Goal: Task Accomplishment & Management: Manage account settings

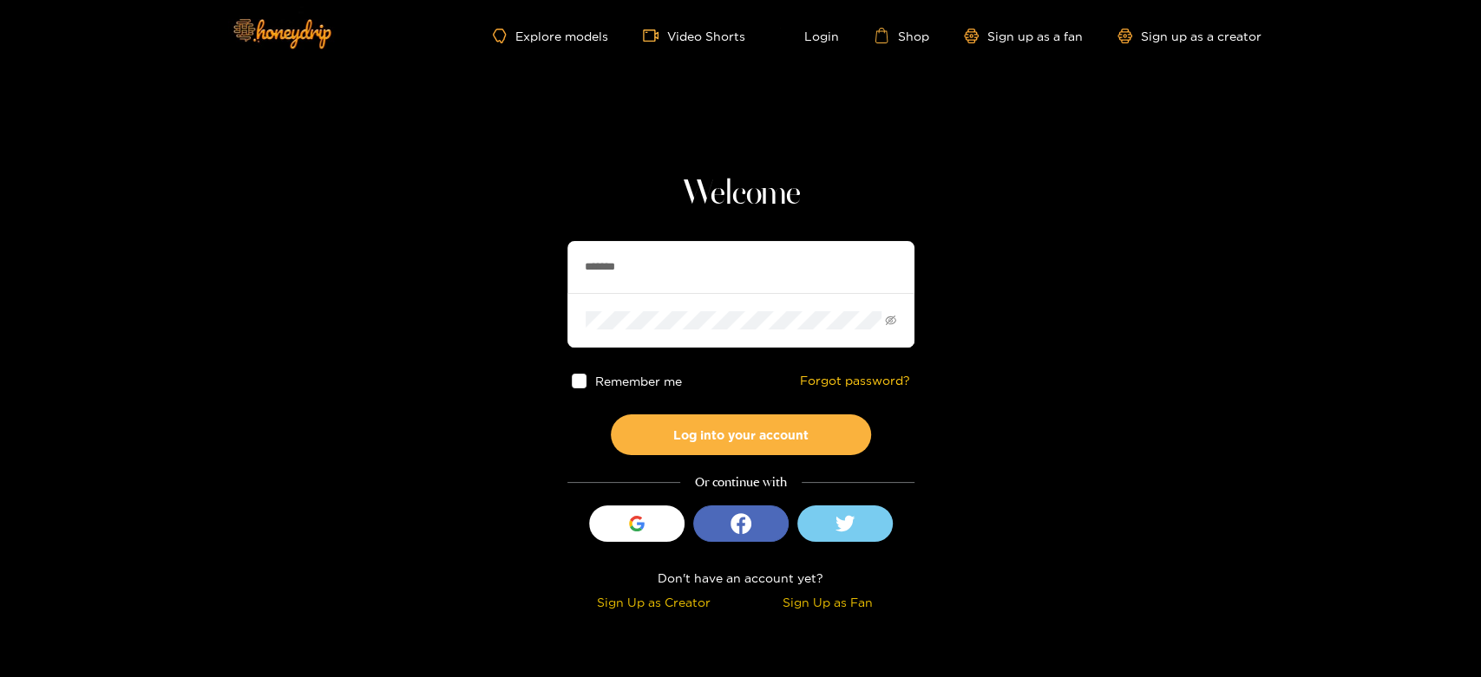
click at [520, 249] on section "Welcome ******* Remember me Forgot password? Log into your account Or continue …" at bounding box center [740, 308] width 1481 height 617
type input "**********"
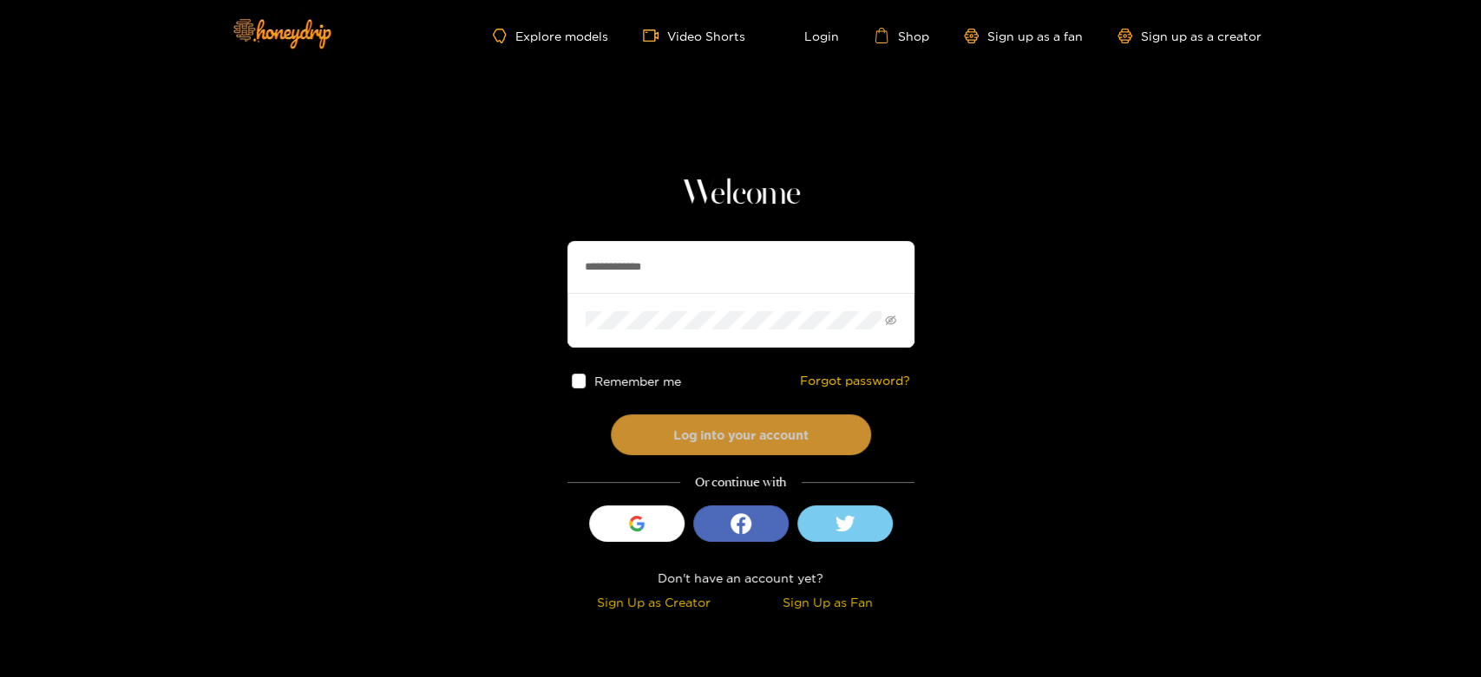
click at [715, 421] on button "Log into your account" at bounding box center [741, 435] width 260 height 41
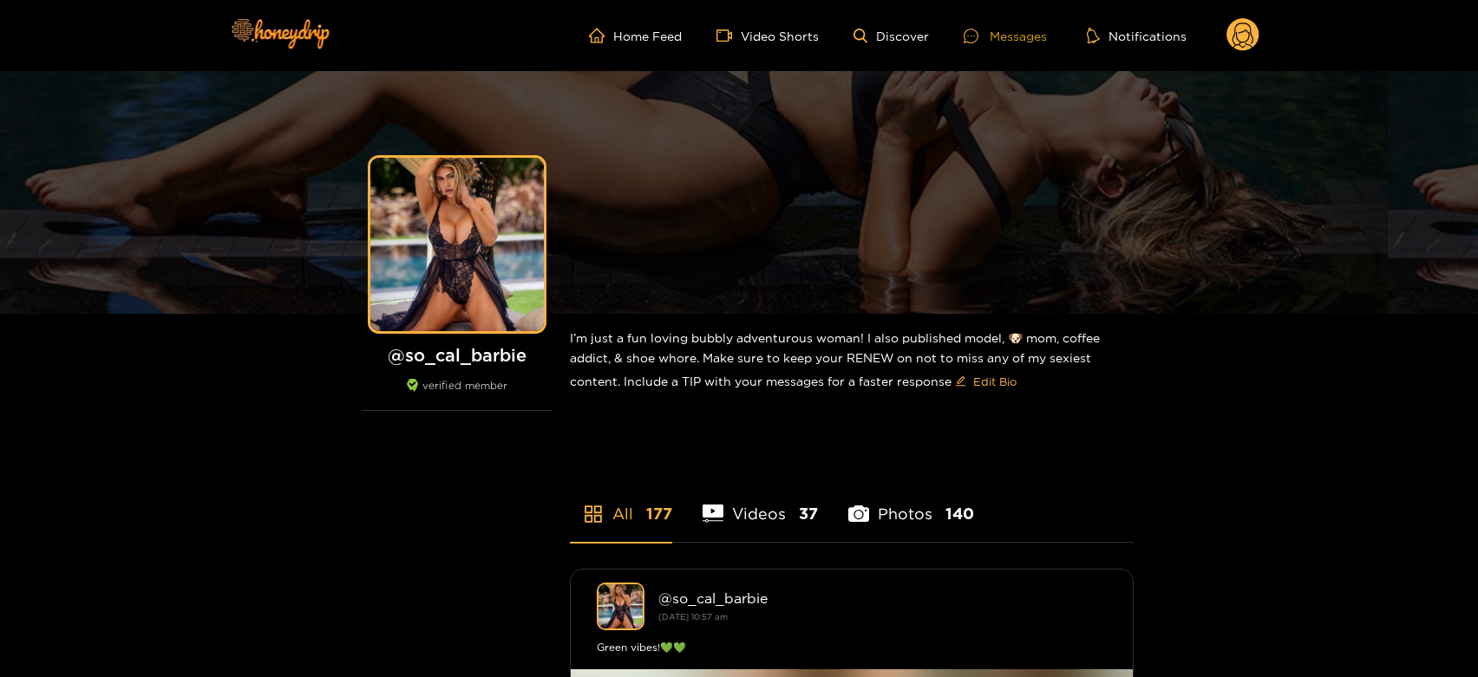
click at [990, 33] on div at bounding box center [977, 36] width 26 height 15
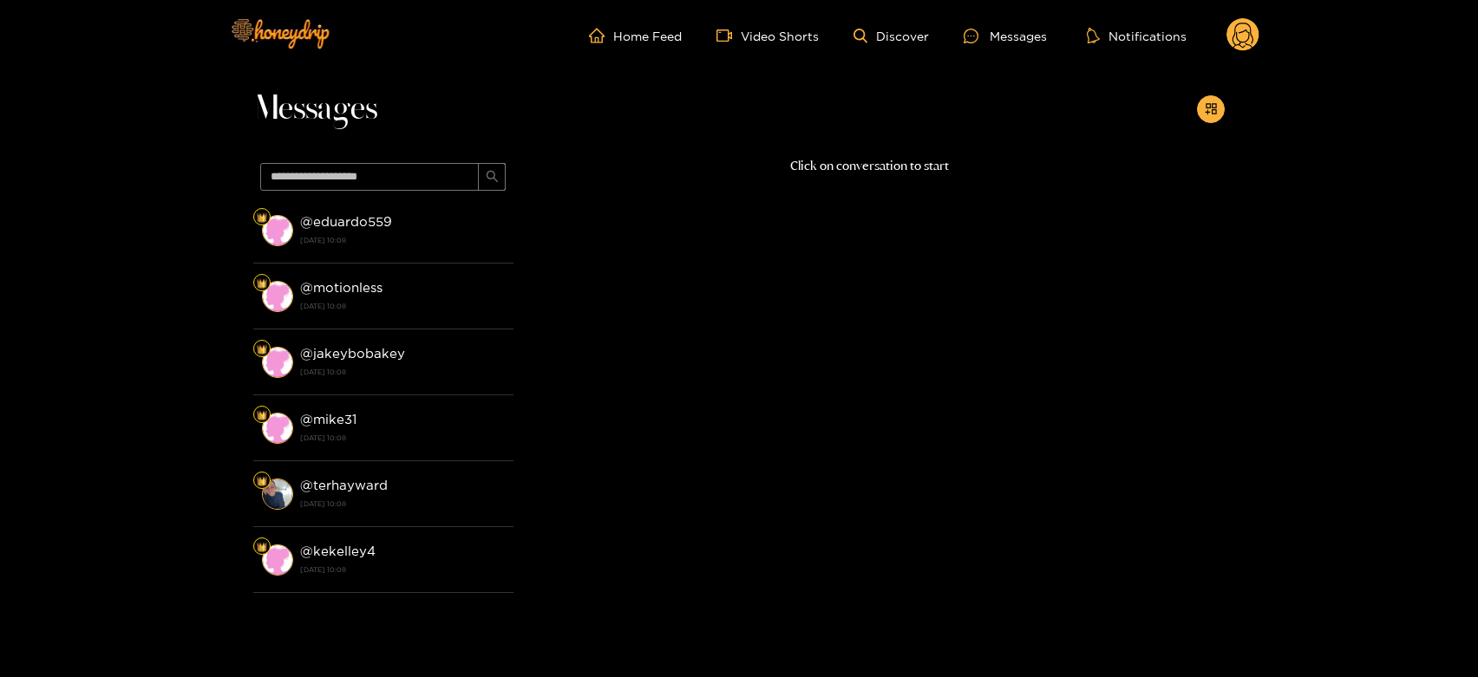
click at [402, 227] on div "@ eduardo559 [DATE] 10:08" at bounding box center [402, 230] width 205 height 39
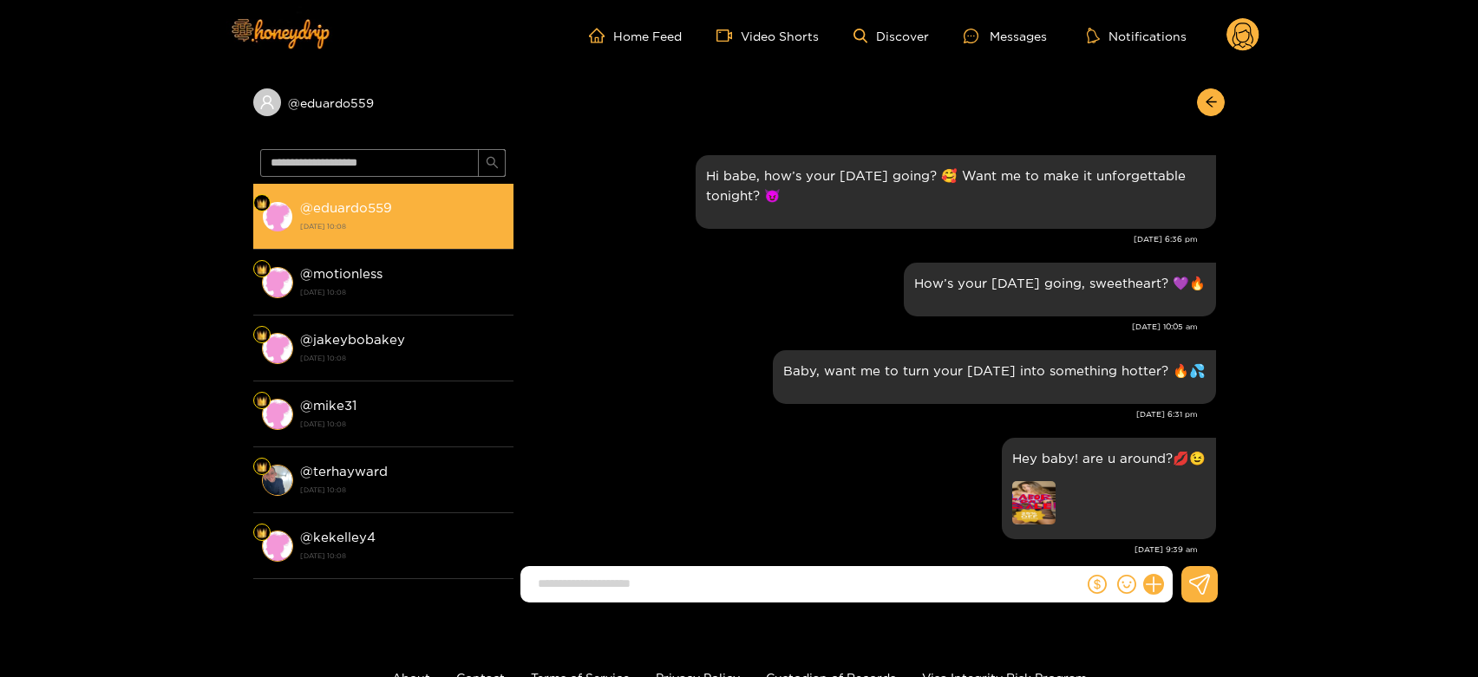
scroll to position [2303, 0]
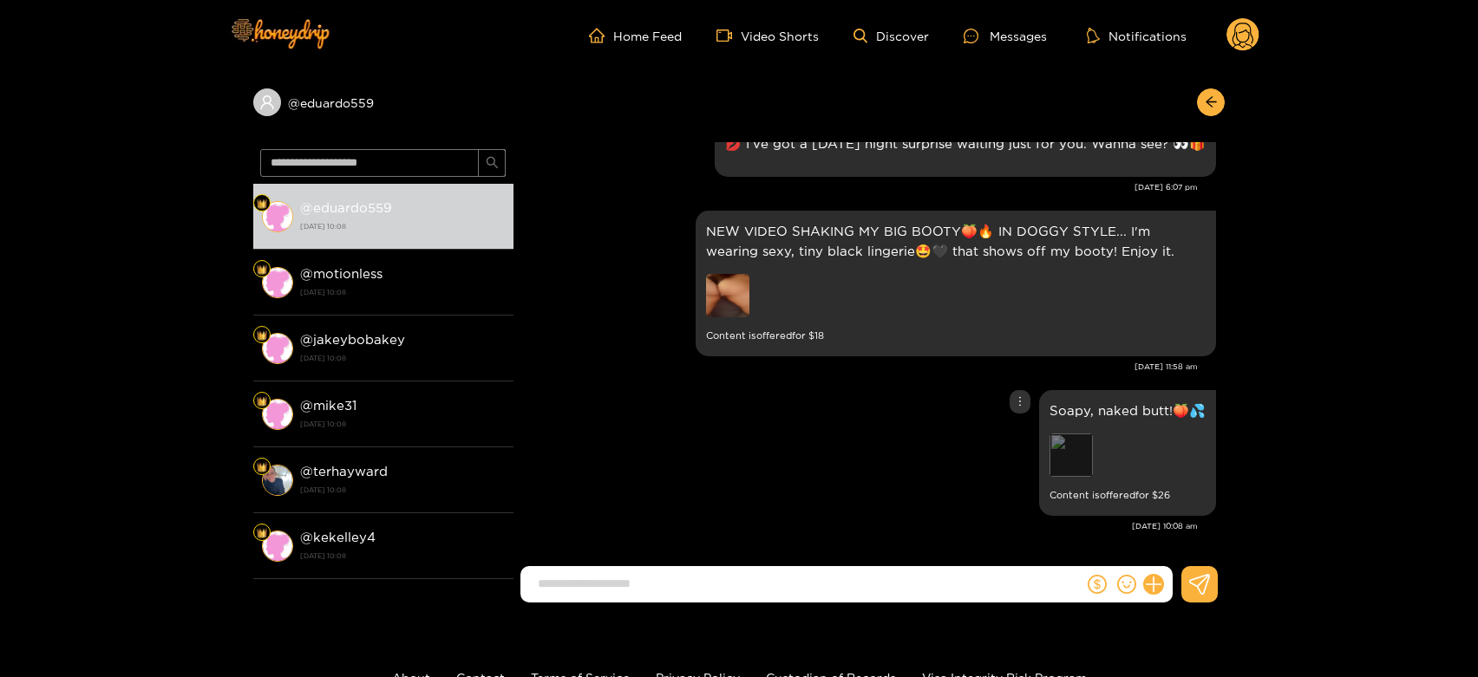
click at [1076, 451] on div "Preview" at bounding box center [1071, 455] width 43 height 43
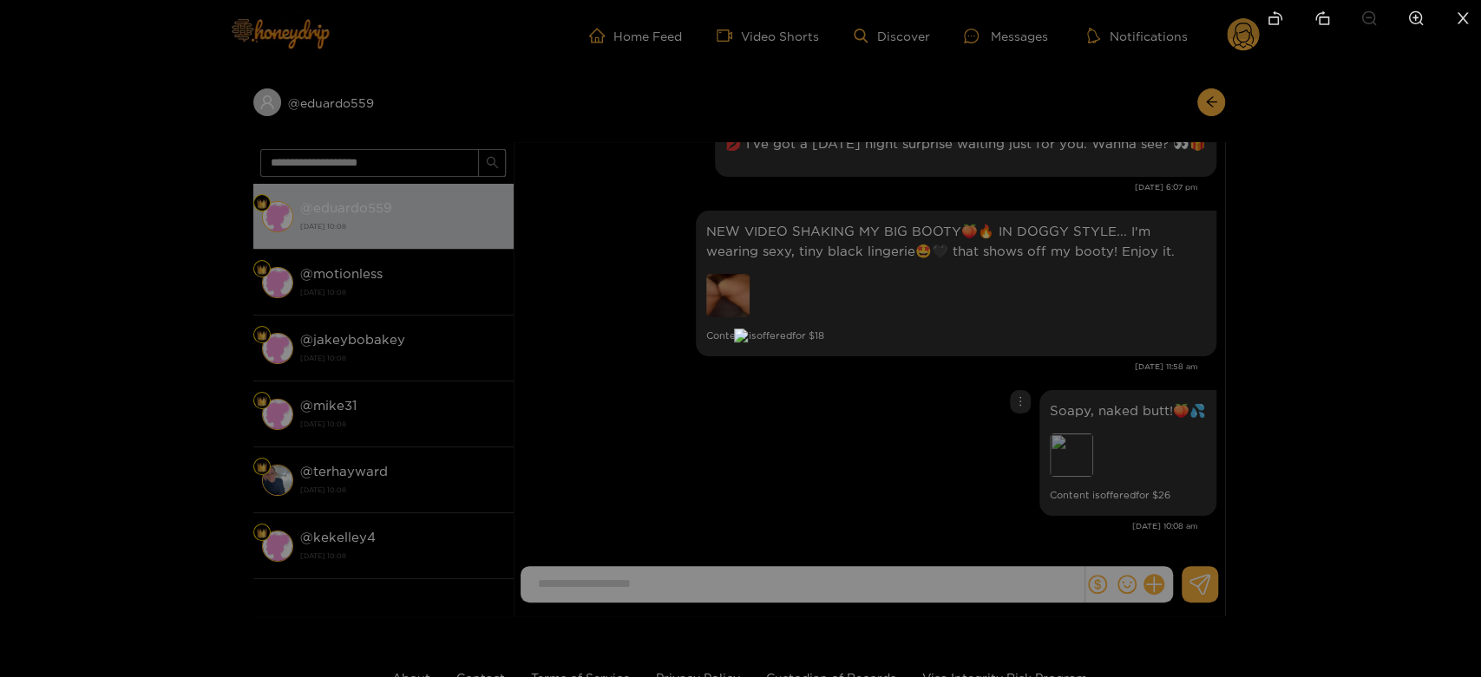
click at [1240, 455] on div at bounding box center [740, 338] width 1481 height 677
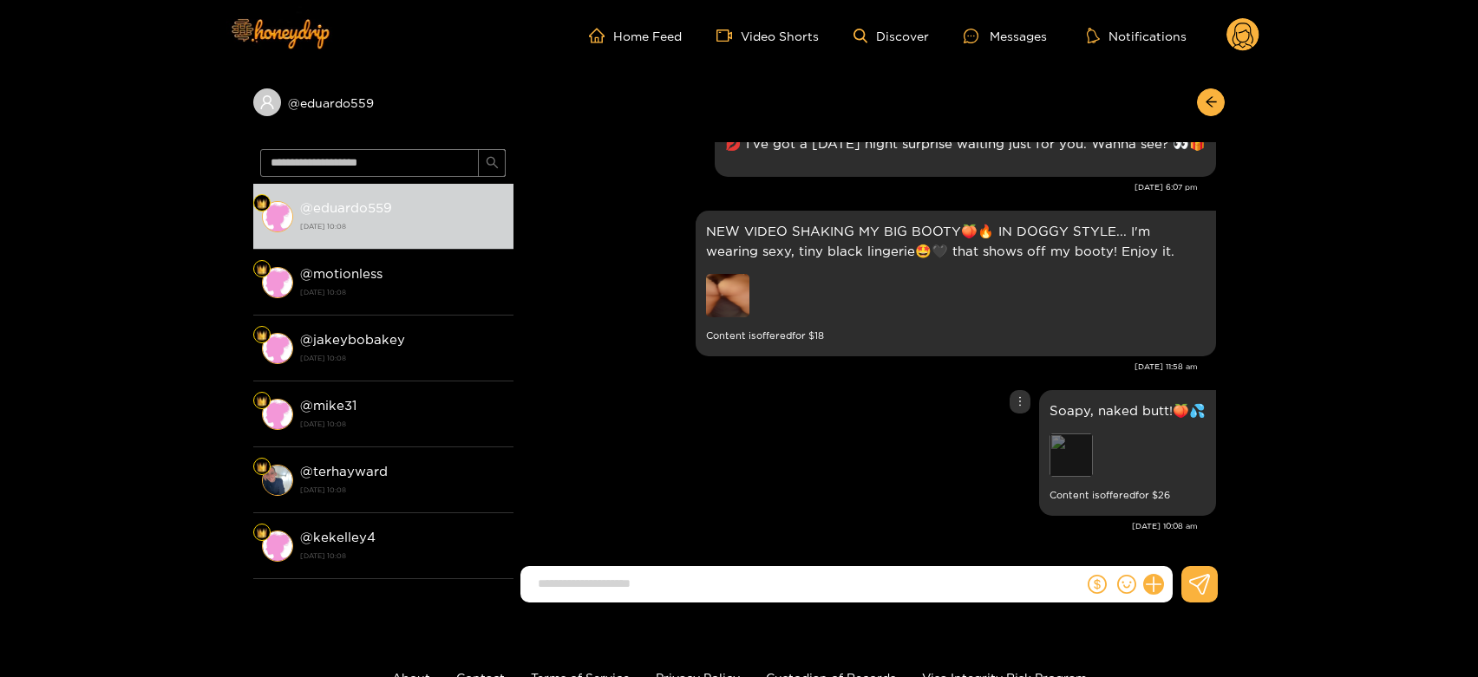
click at [1064, 449] on div "Preview" at bounding box center [1071, 455] width 43 height 43
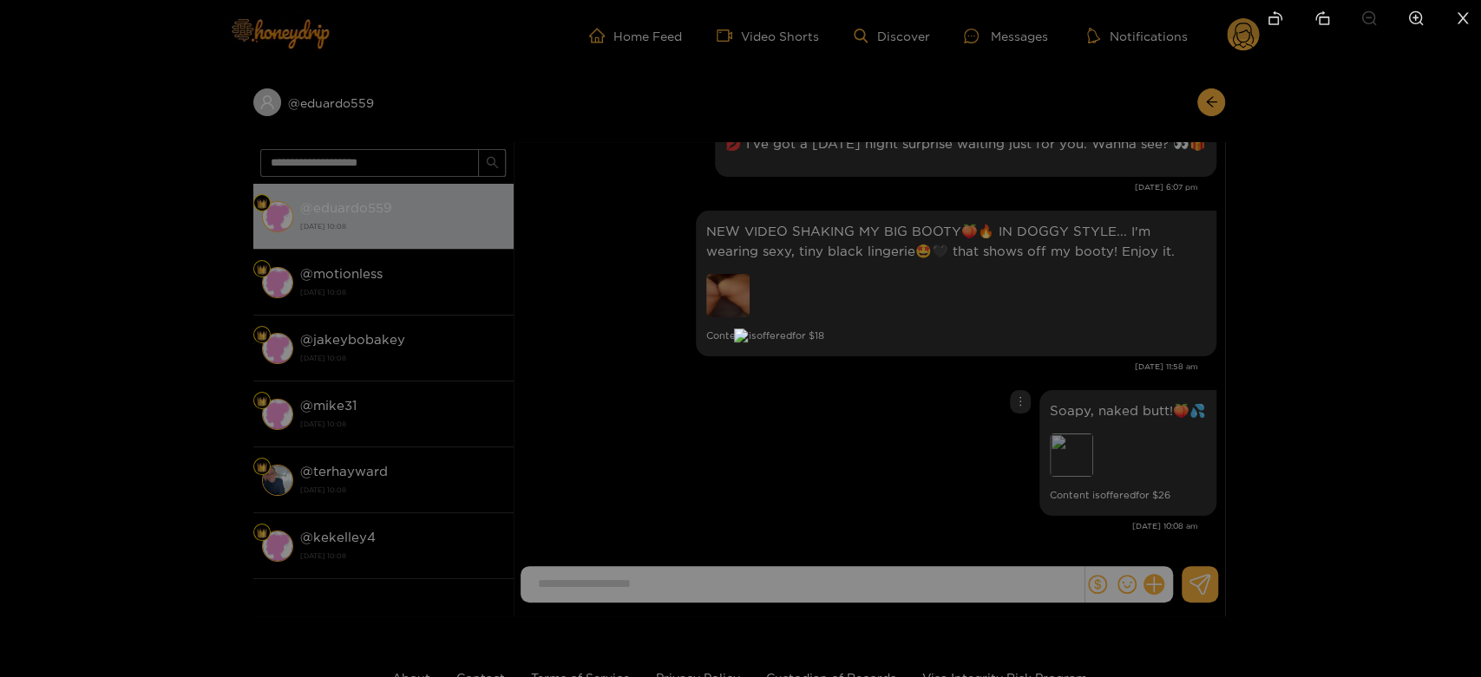
click at [1131, 439] on div at bounding box center [740, 338] width 1481 height 677
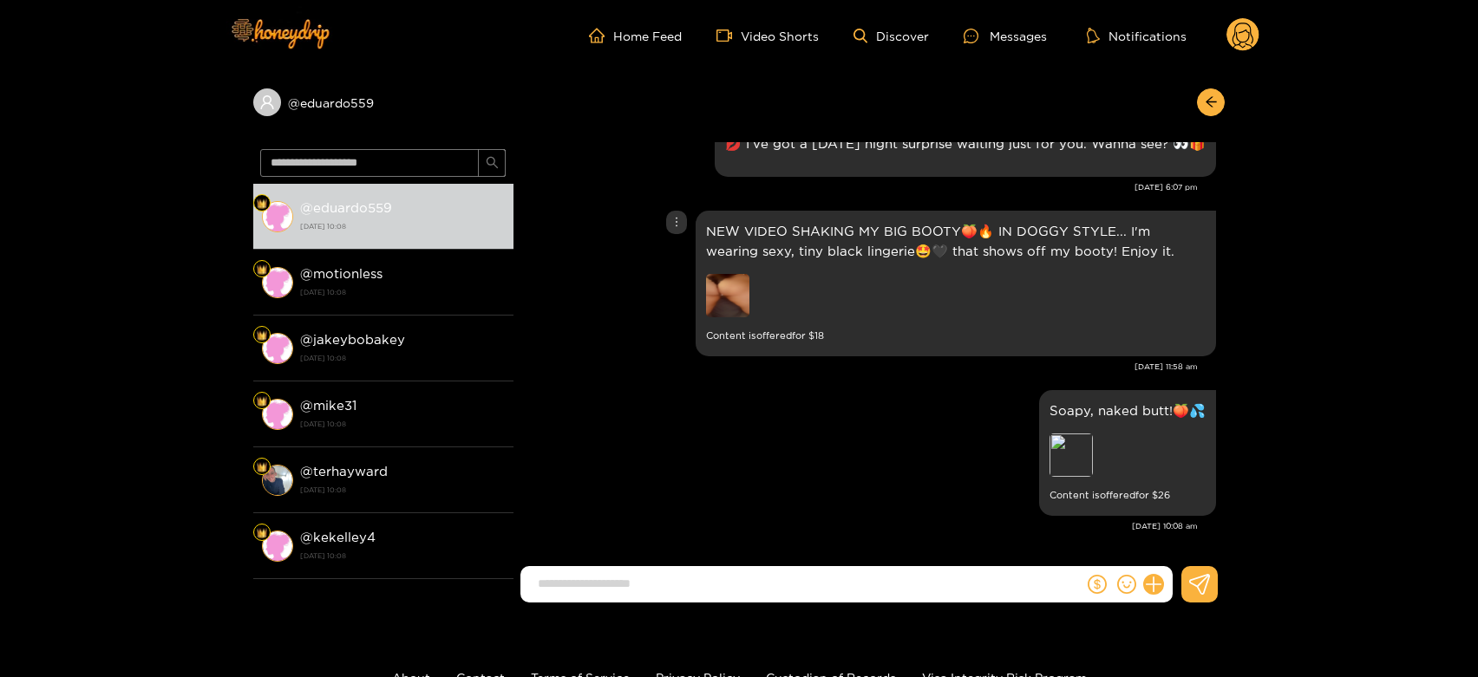
click at [729, 311] on img at bounding box center [727, 295] width 43 height 43
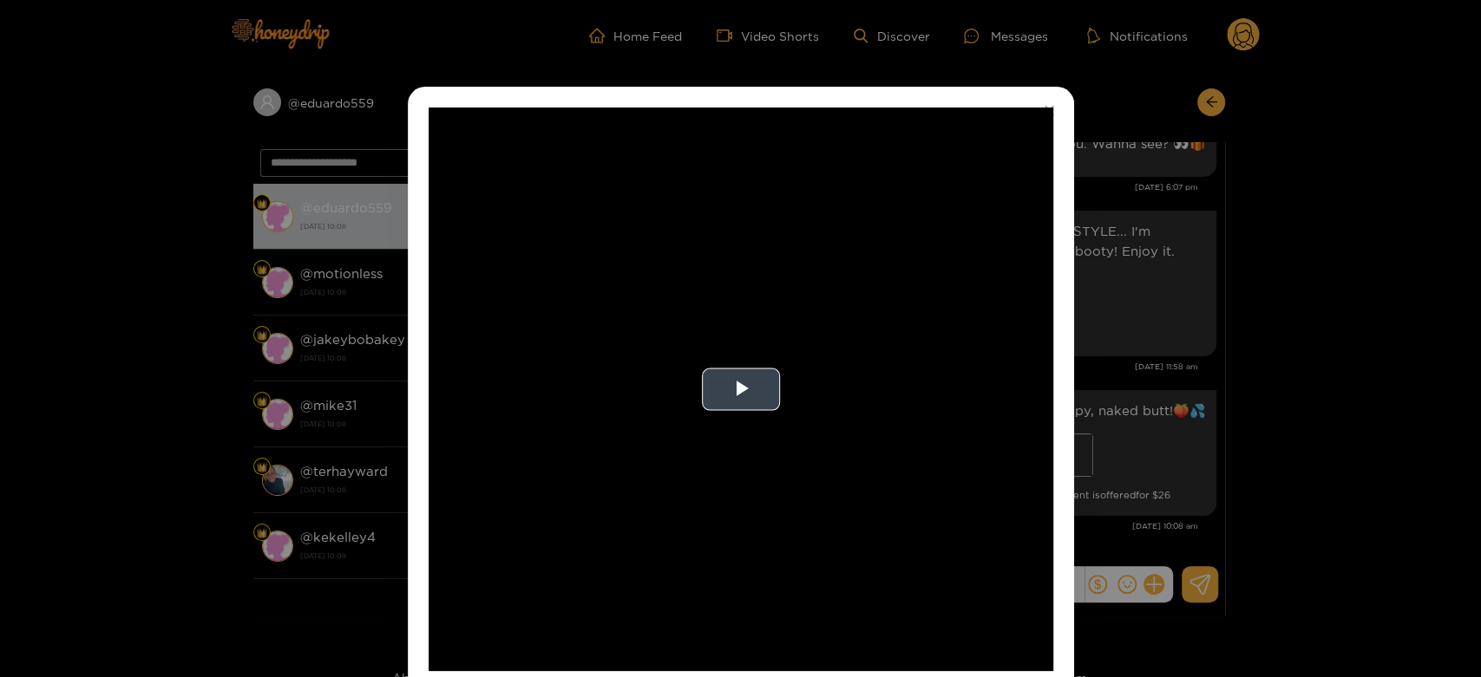
click at [787, 376] on video "Video Player" at bounding box center [741, 390] width 625 height 564
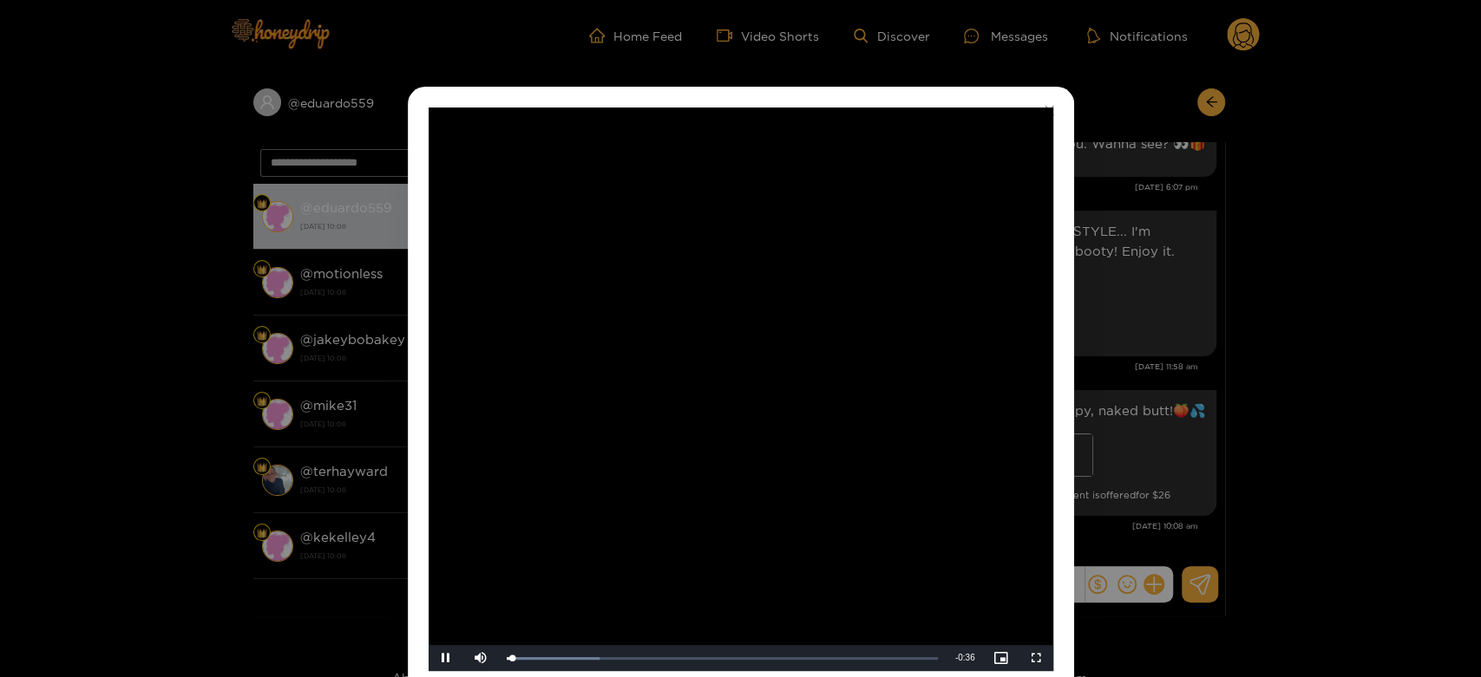
click at [787, 376] on video "Video Player" at bounding box center [741, 390] width 625 height 564
click at [1194, 434] on div "**********" at bounding box center [740, 338] width 1481 height 677
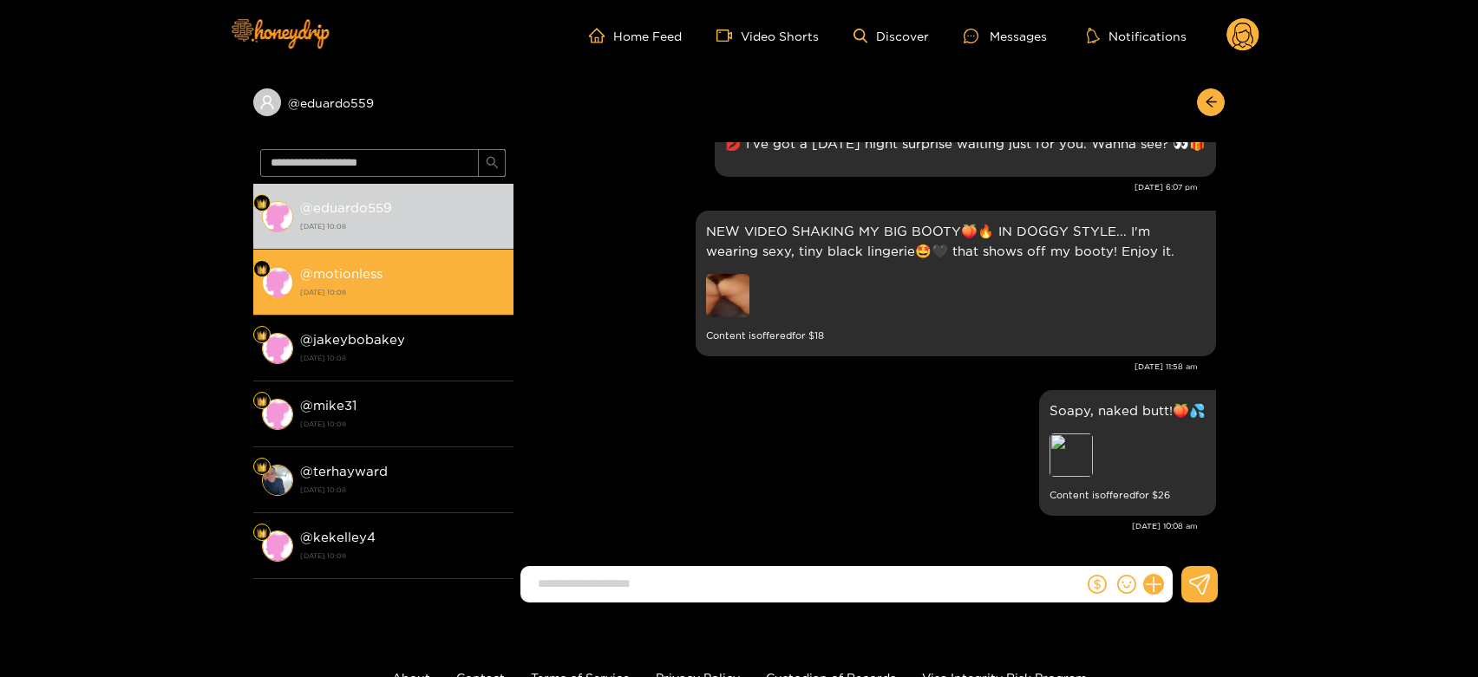
click at [451, 270] on div "@ motionless [DATE] 10:08" at bounding box center [402, 282] width 205 height 39
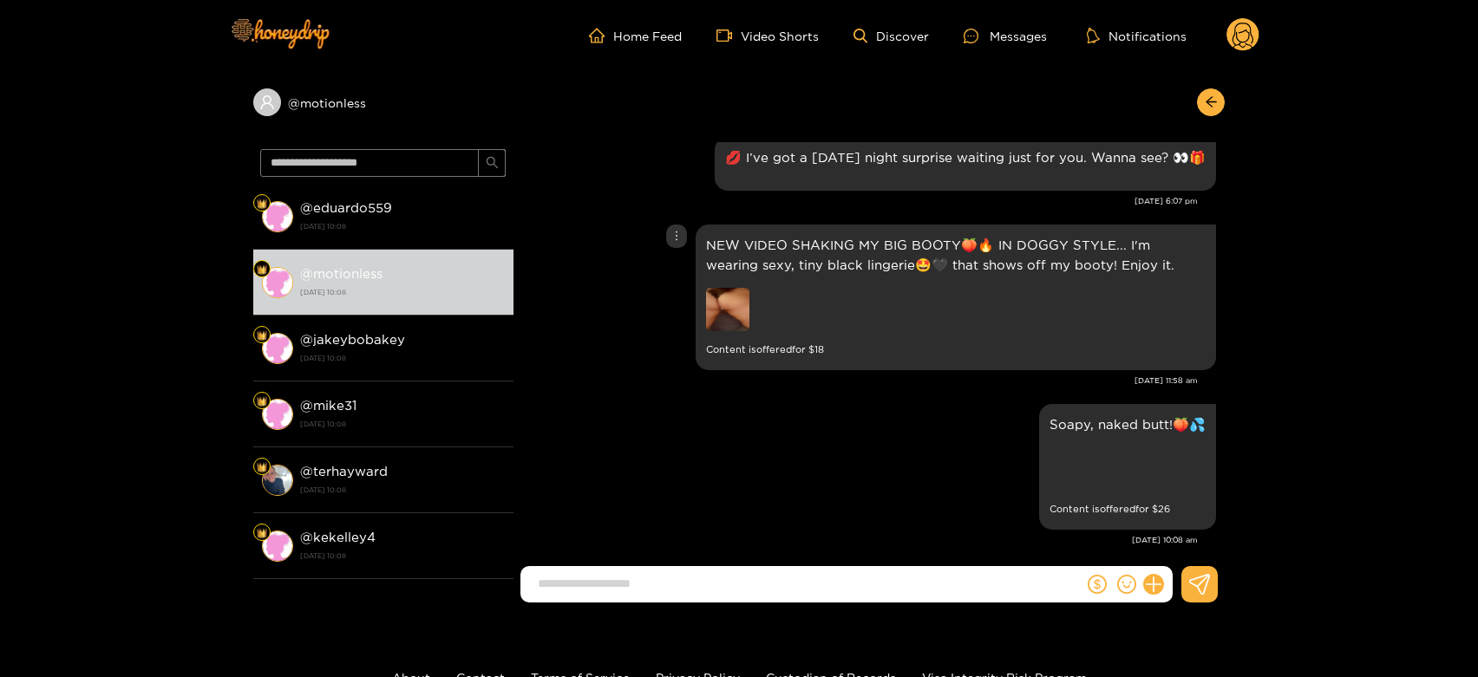
scroll to position [2303, 0]
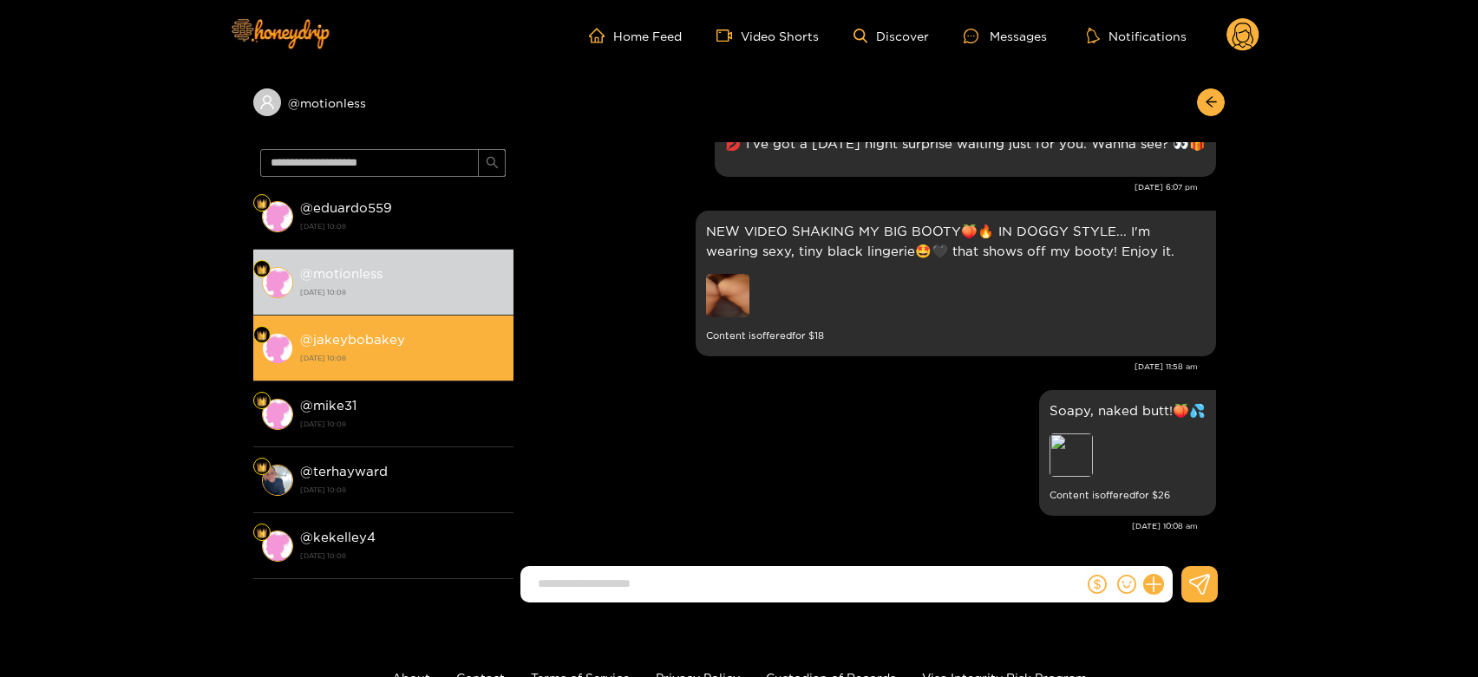
click at [376, 352] on strong "[DATE] 10:08" at bounding box center [402, 358] width 205 height 16
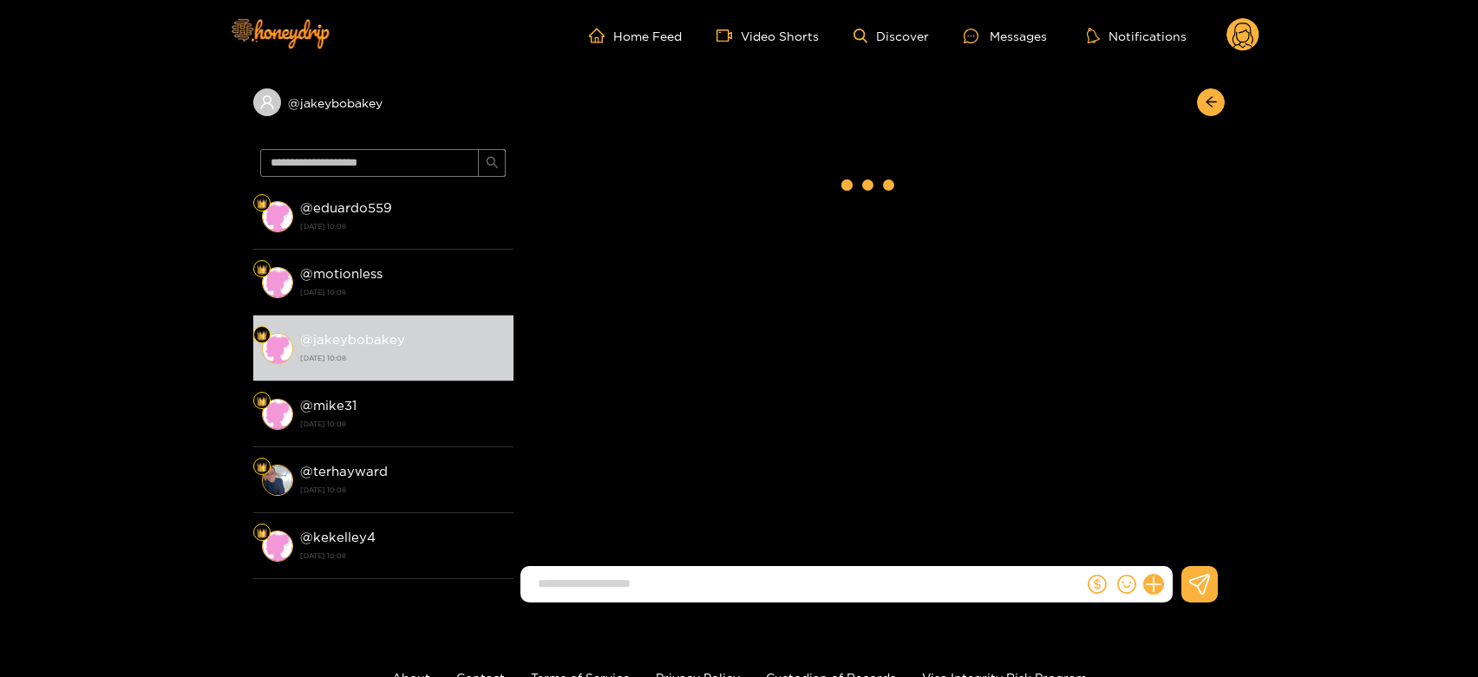
click at [1234, 32] on circle at bounding box center [1243, 34] width 33 height 33
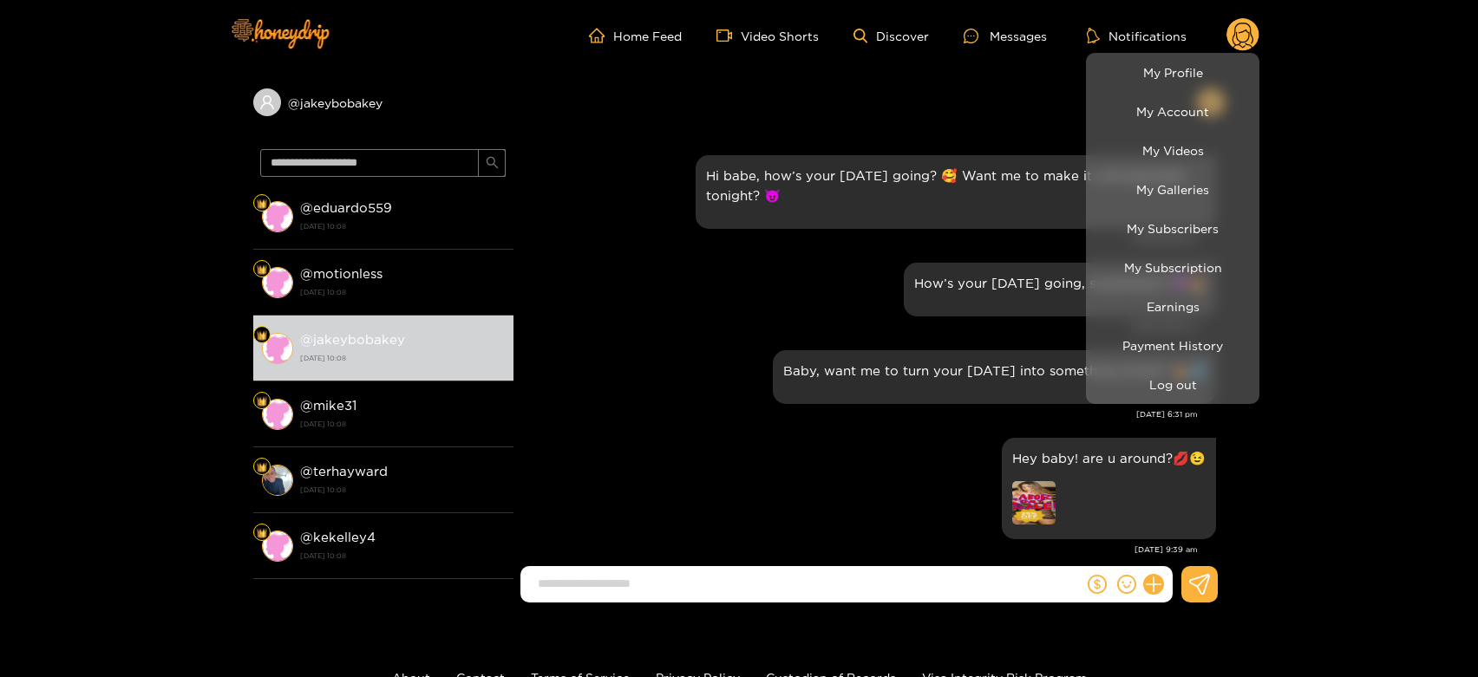
scroll to position [2303, 0]
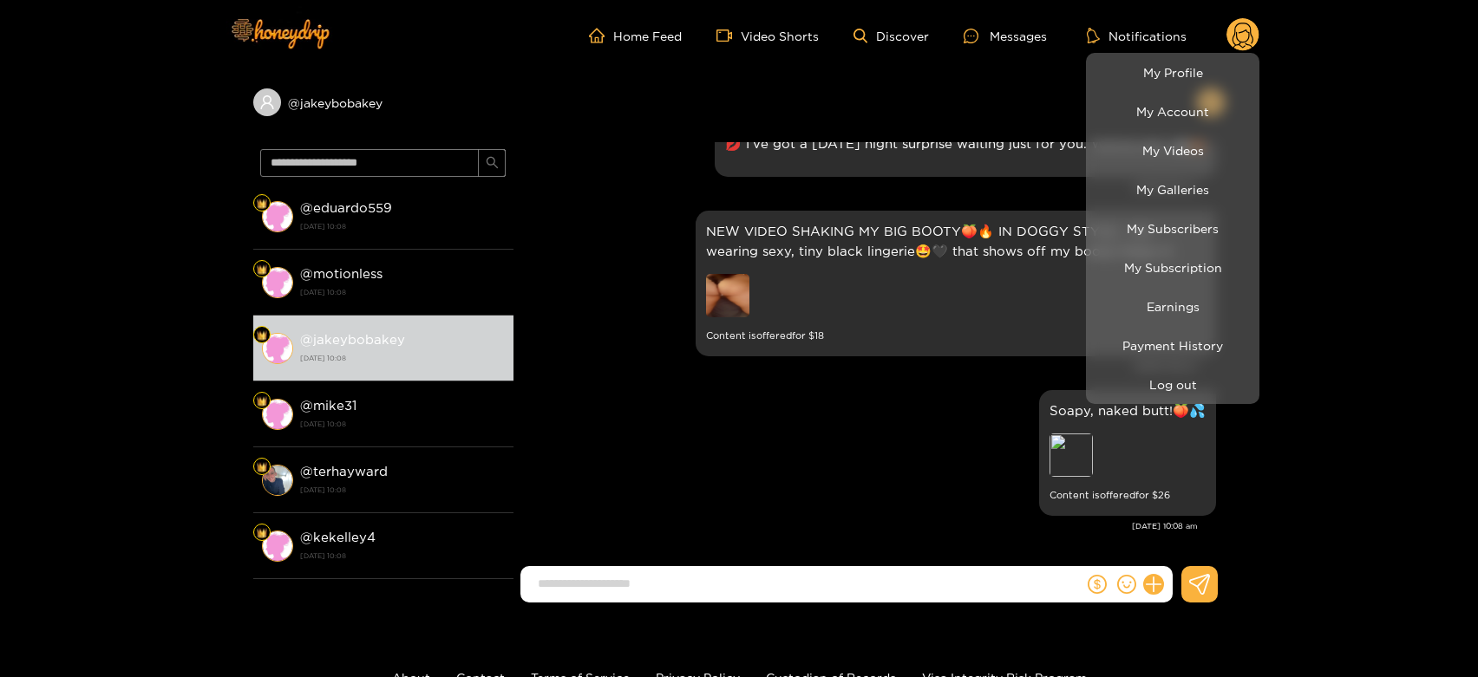
click at [716, 422] on div at bounding box center [739, 338] width 1478 height 677
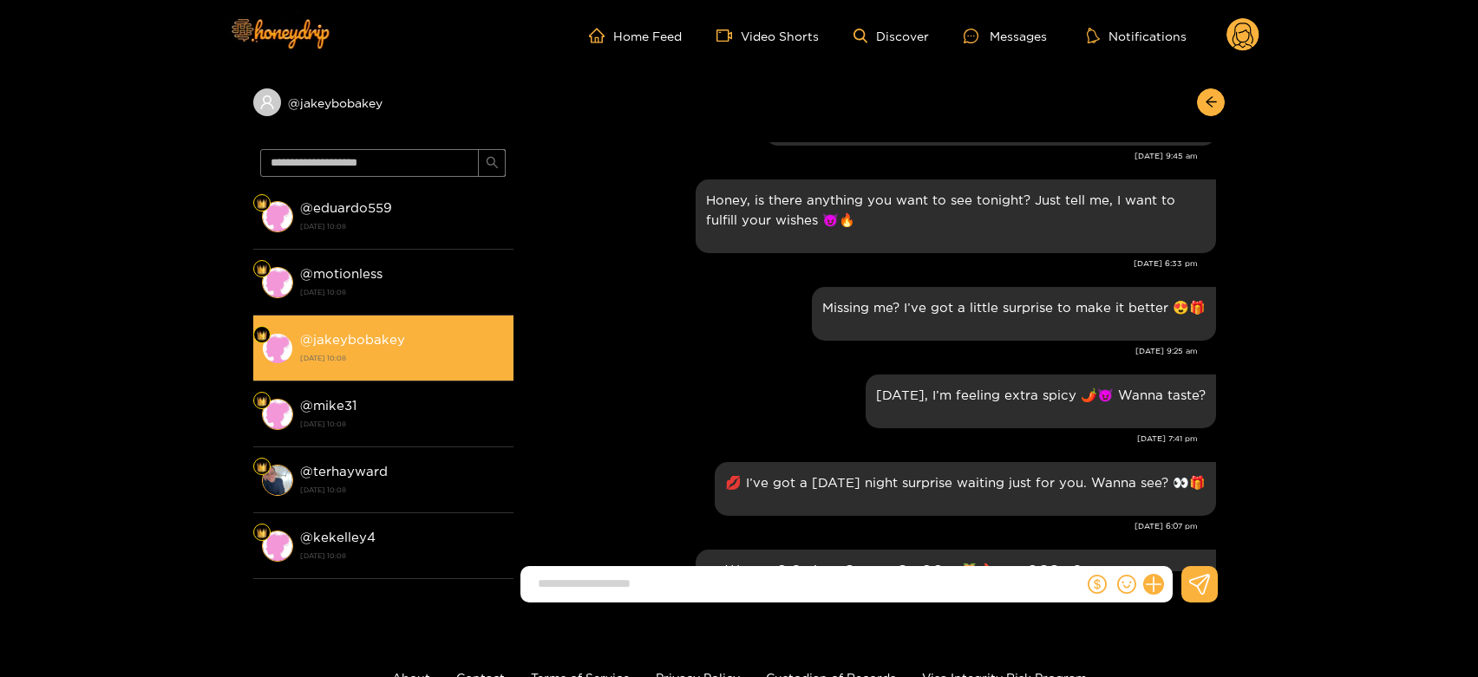
scroll to position [1917, 0]
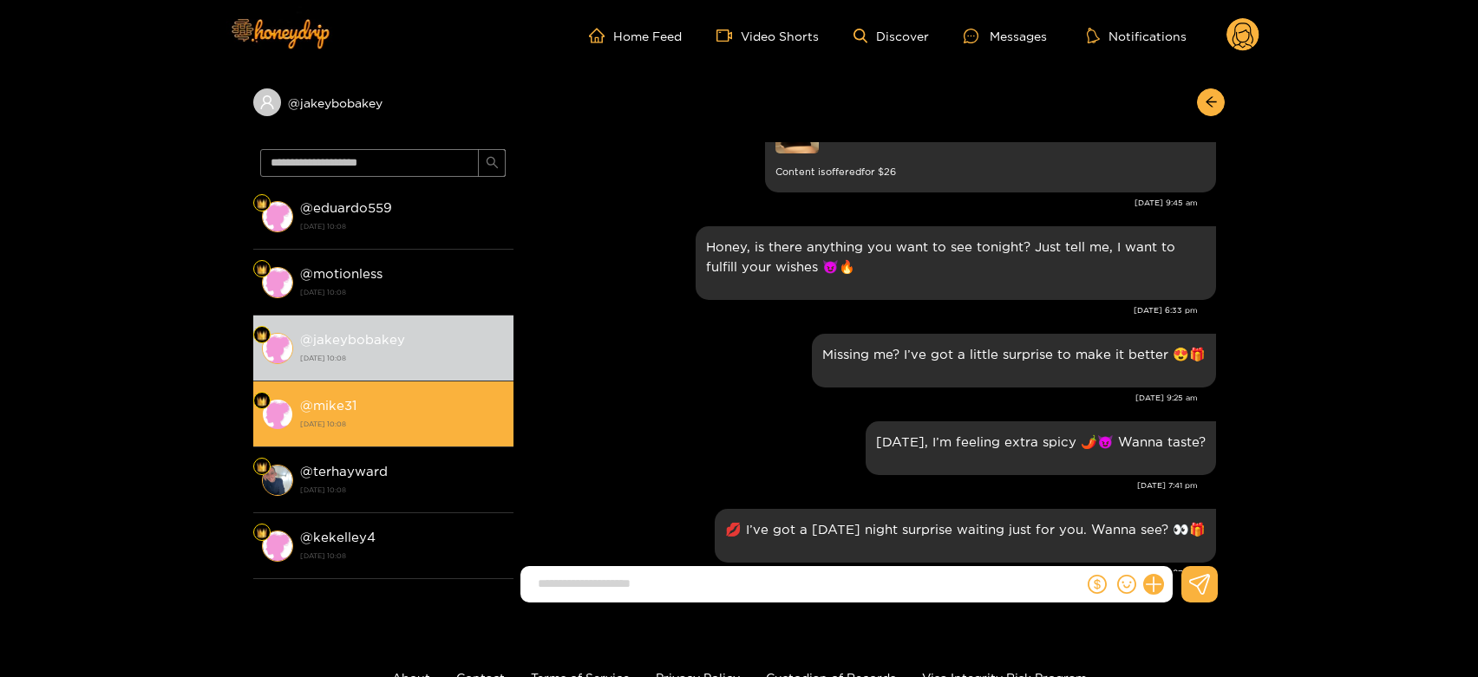
click at [312, 435] on li "@ mike31 [DATE] 10:08" at bounding box center [383, 415] width 260 height 66
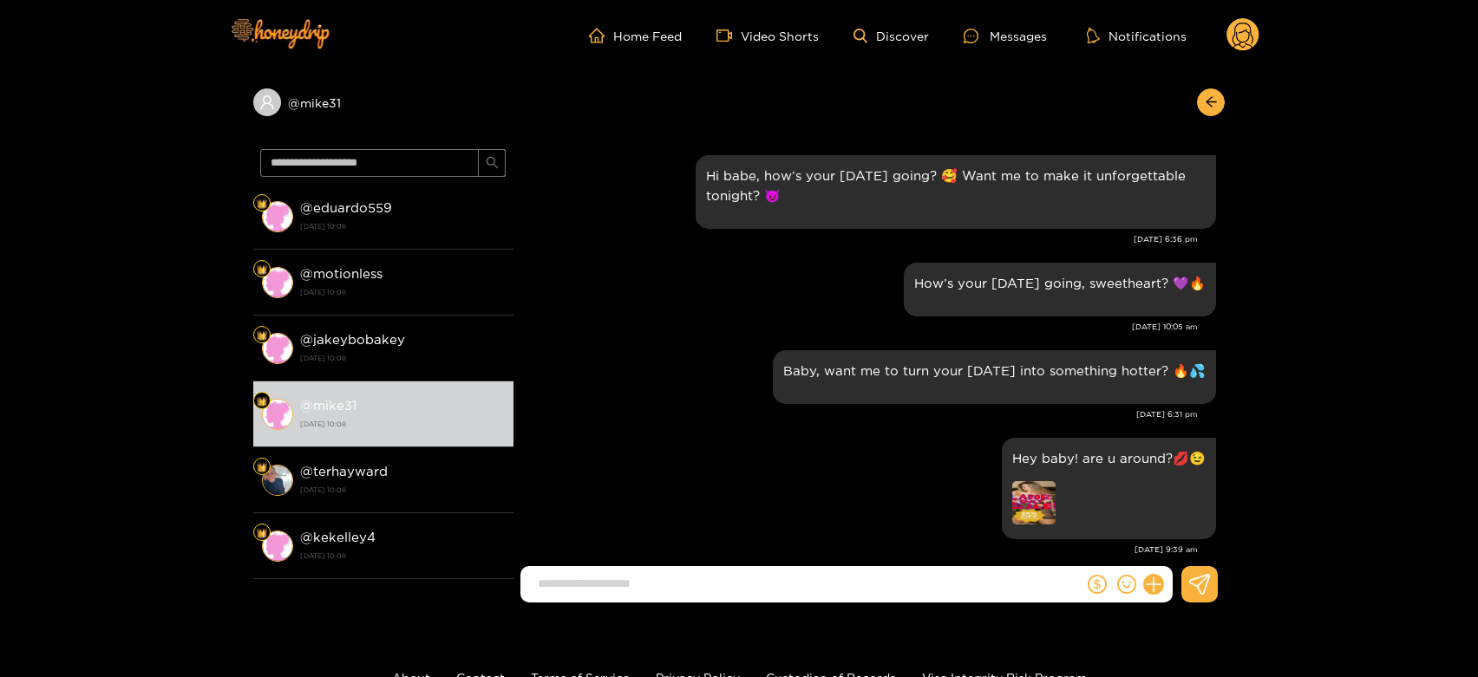
scroll to position [2303, 0]
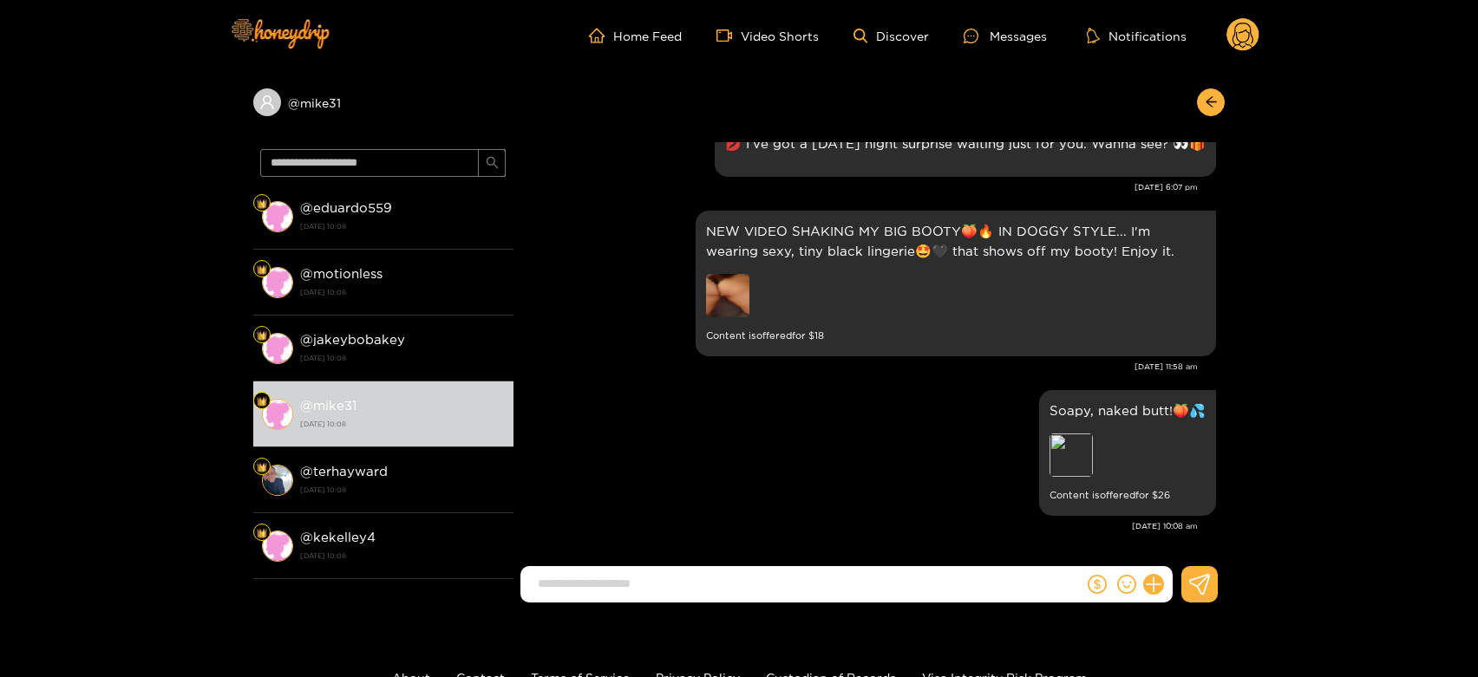
click at [1252, 31] on circle at bounding box center [1243, 34] width 33 height 33
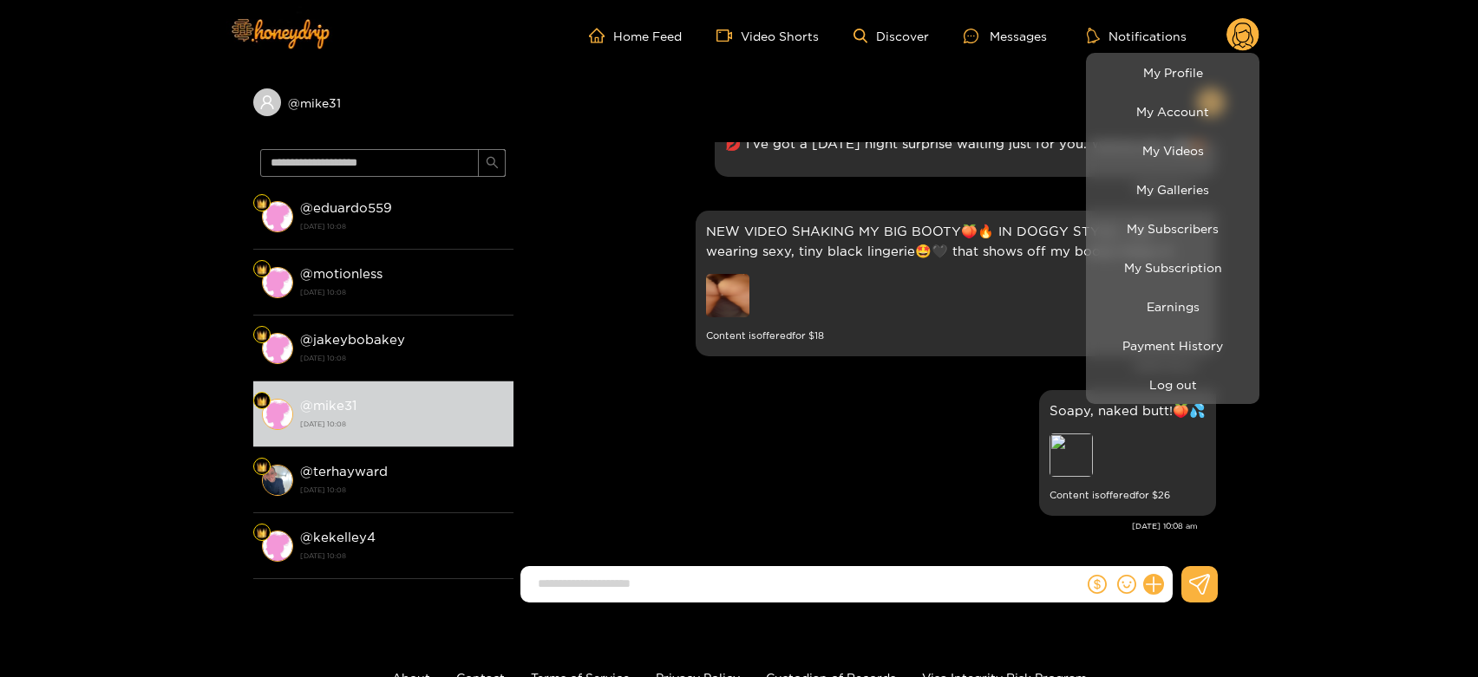
click at [1165, 290] on li "Earnings" at bounding box center [1172, 306] width 173 height 39
click at [1159, 293] on link "Earnings" at bounding box center [1172, 306] width 165 height 30
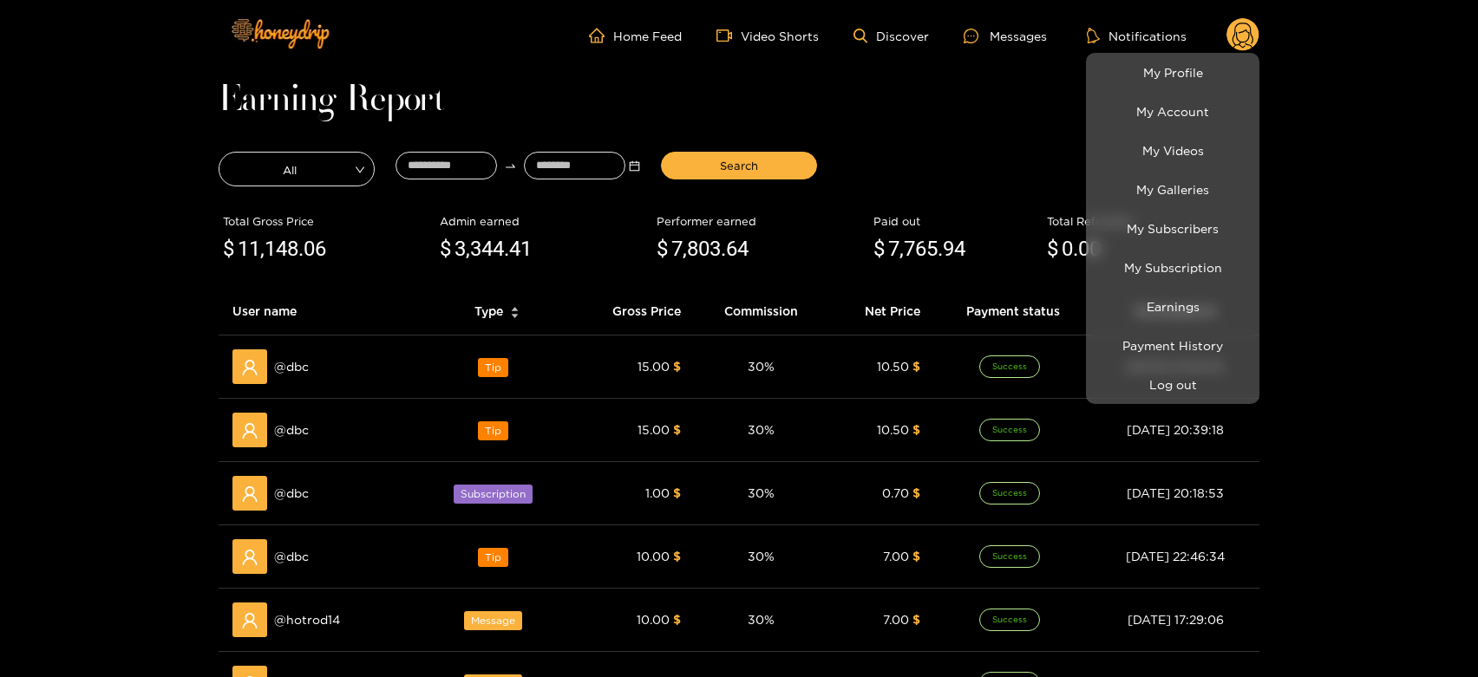
click at [301, 366] on div at bounding box center [739, 338] width 1478 height 677
click at [301, 366] on span "@ dbc" at bounding box center [291, 366] width 35 height 19
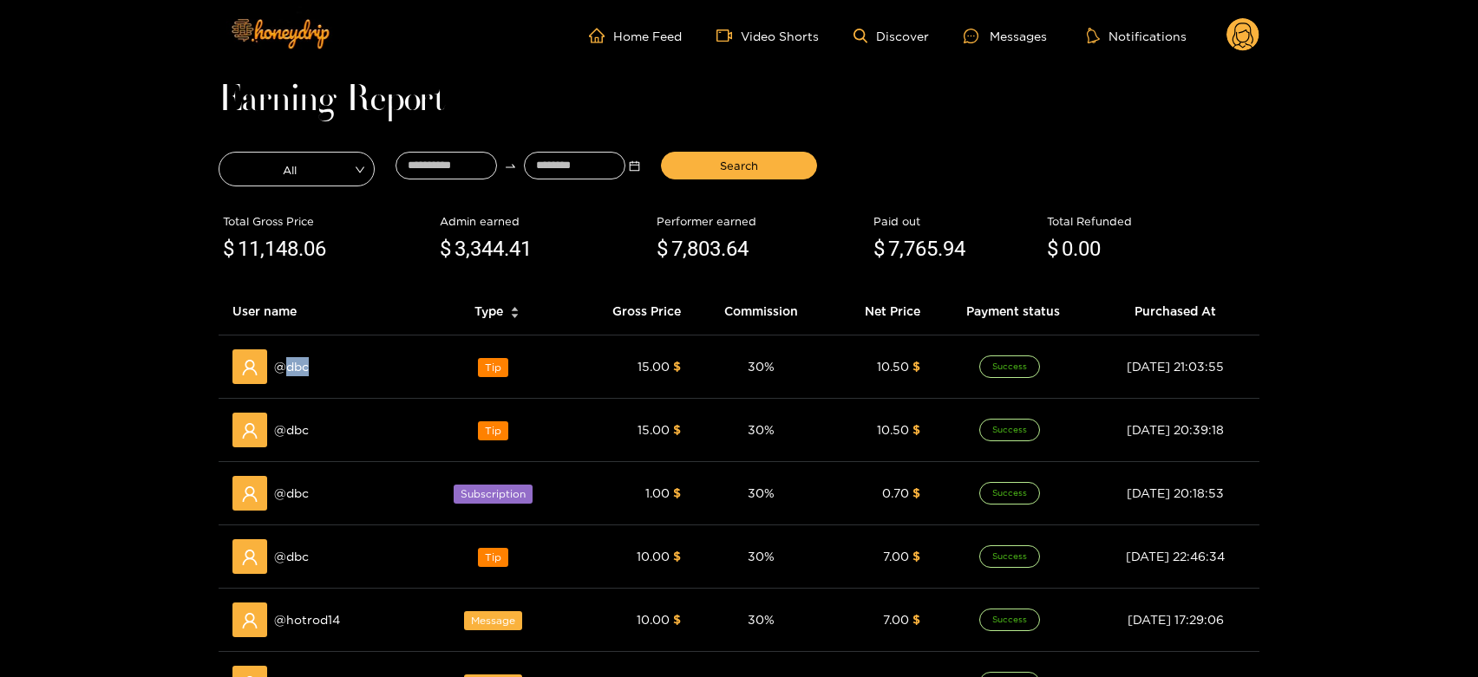
copy span "dbc"
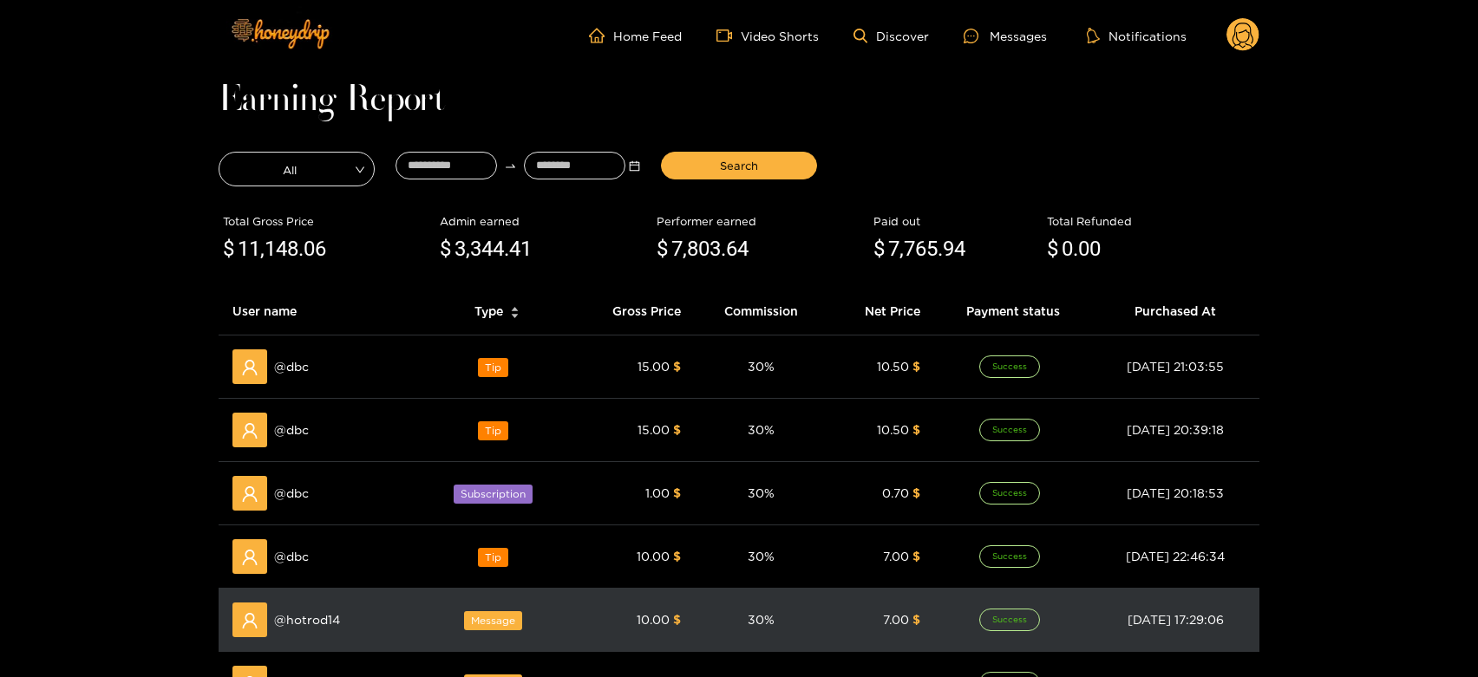
click at [314, 612] on span "@ hotrod14" at bounding box center [307, 620] width 66 height 19
copy span "hotrod14"
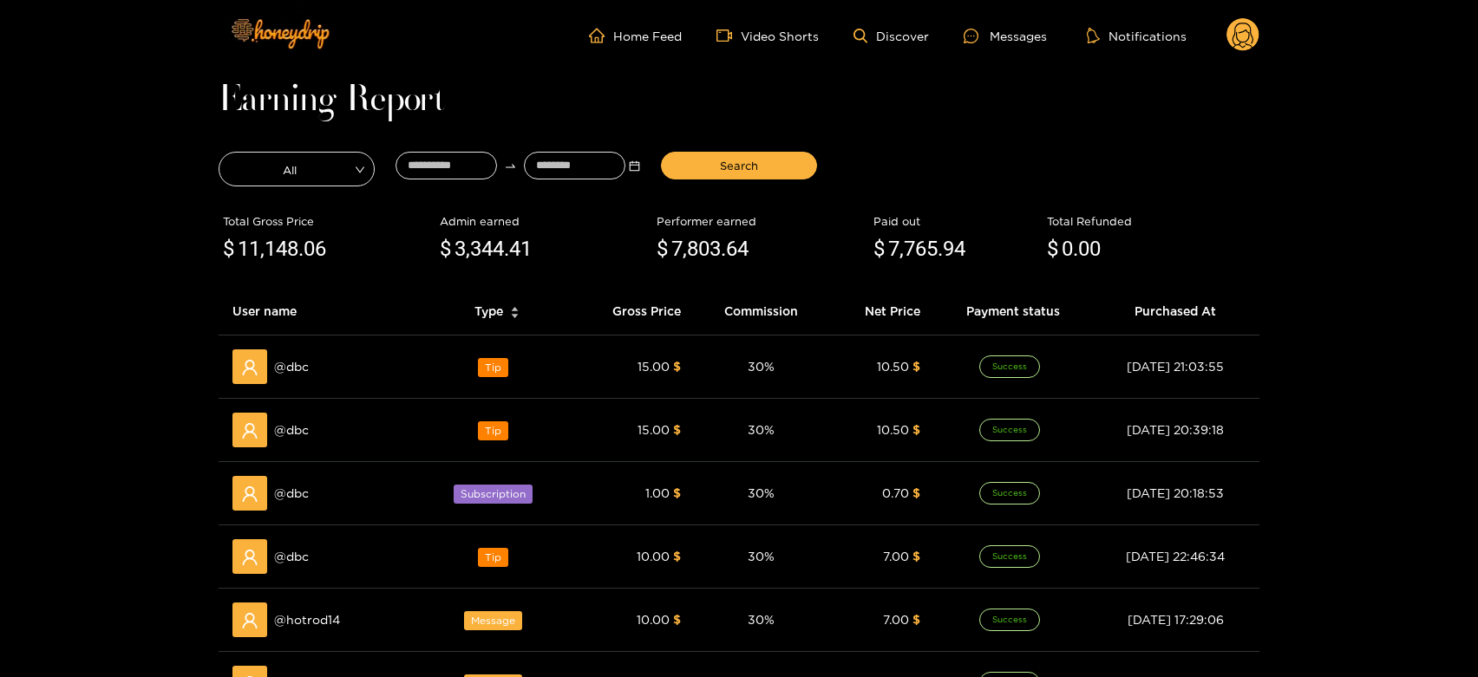
click at [975, 30] on icon at bounding box center [971, 36] width 15 height 15
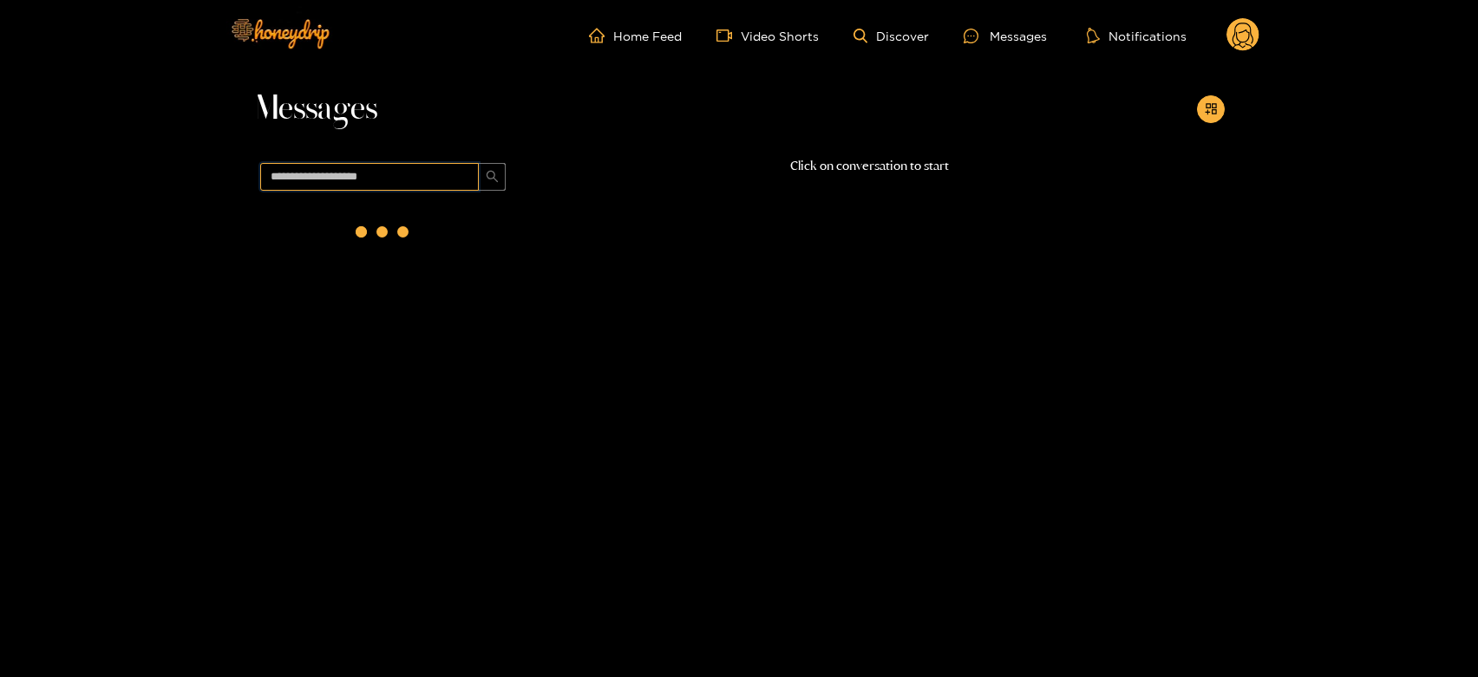
click at [412, 179] on input "text" at bounding box center [369, 177] width 219 height 28
paste input "********"
click at [400, 232] on strong "[DATE] 10:08" at bounding box center [402, 240] width 205 height 16
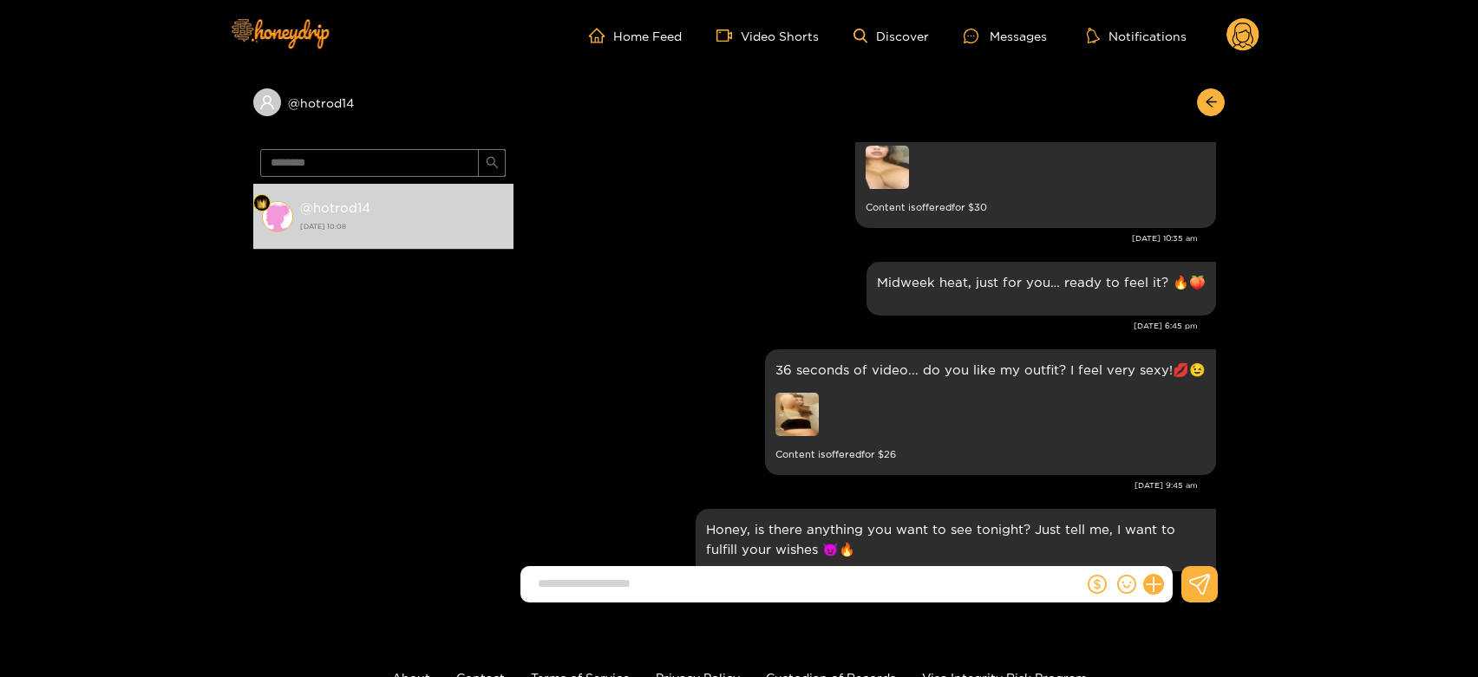
scroll to position [1628, 0]
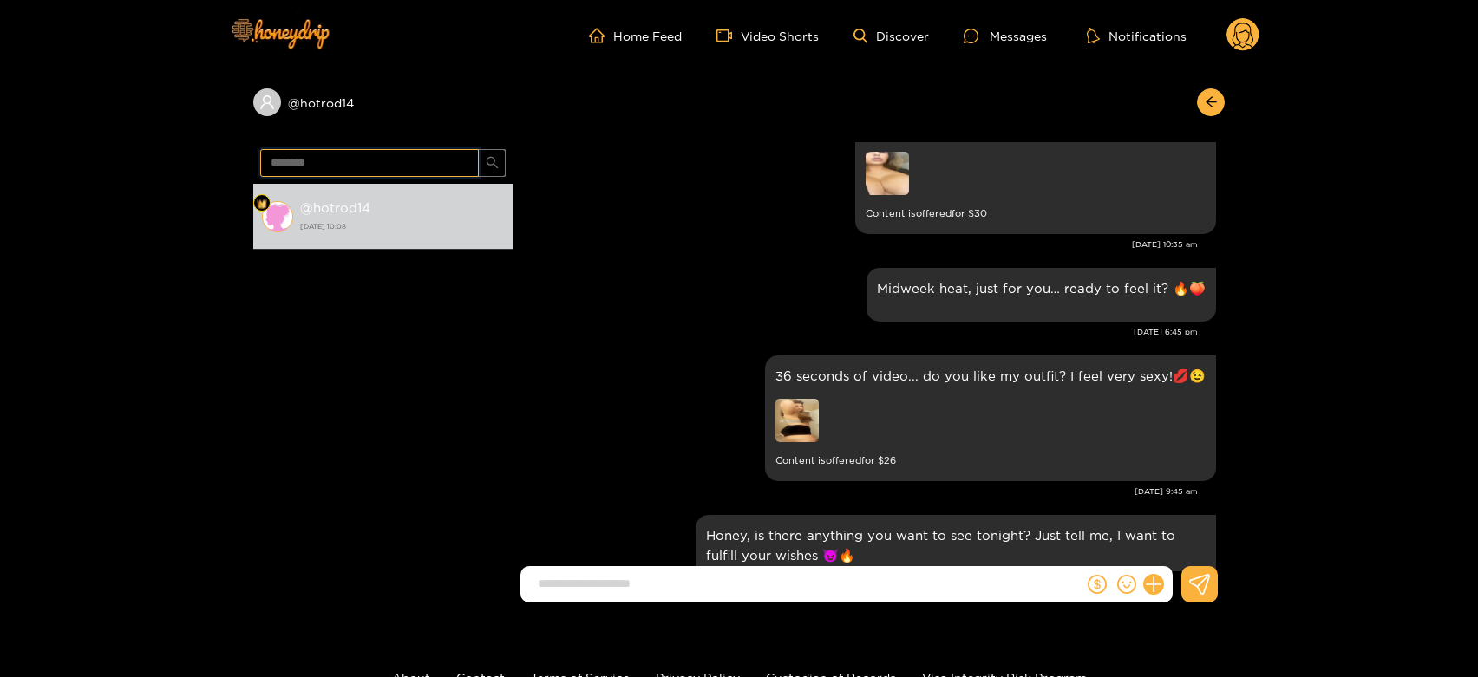
click at [382, 158] on input "********" at bounding box center [369, 163] width 219 height 28
paste input "text"
type input "***"
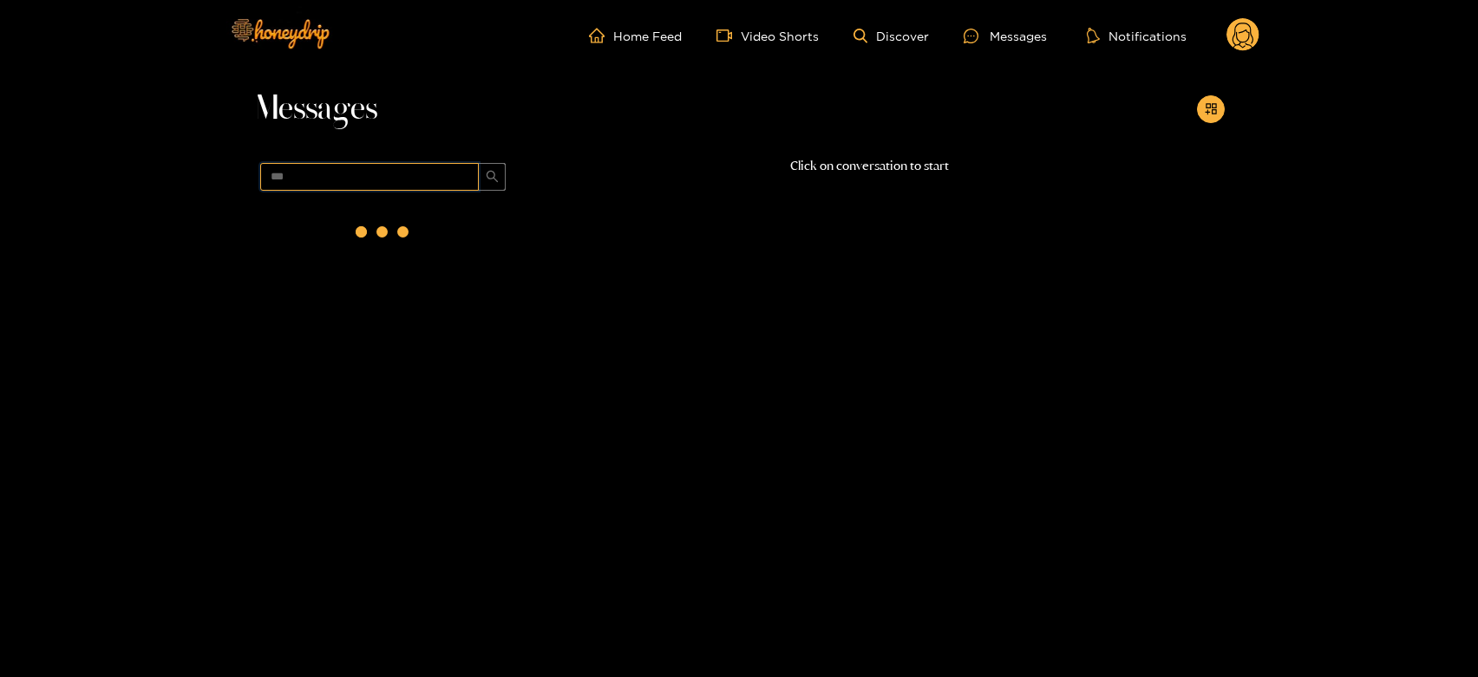
scroll to position [0, 0]
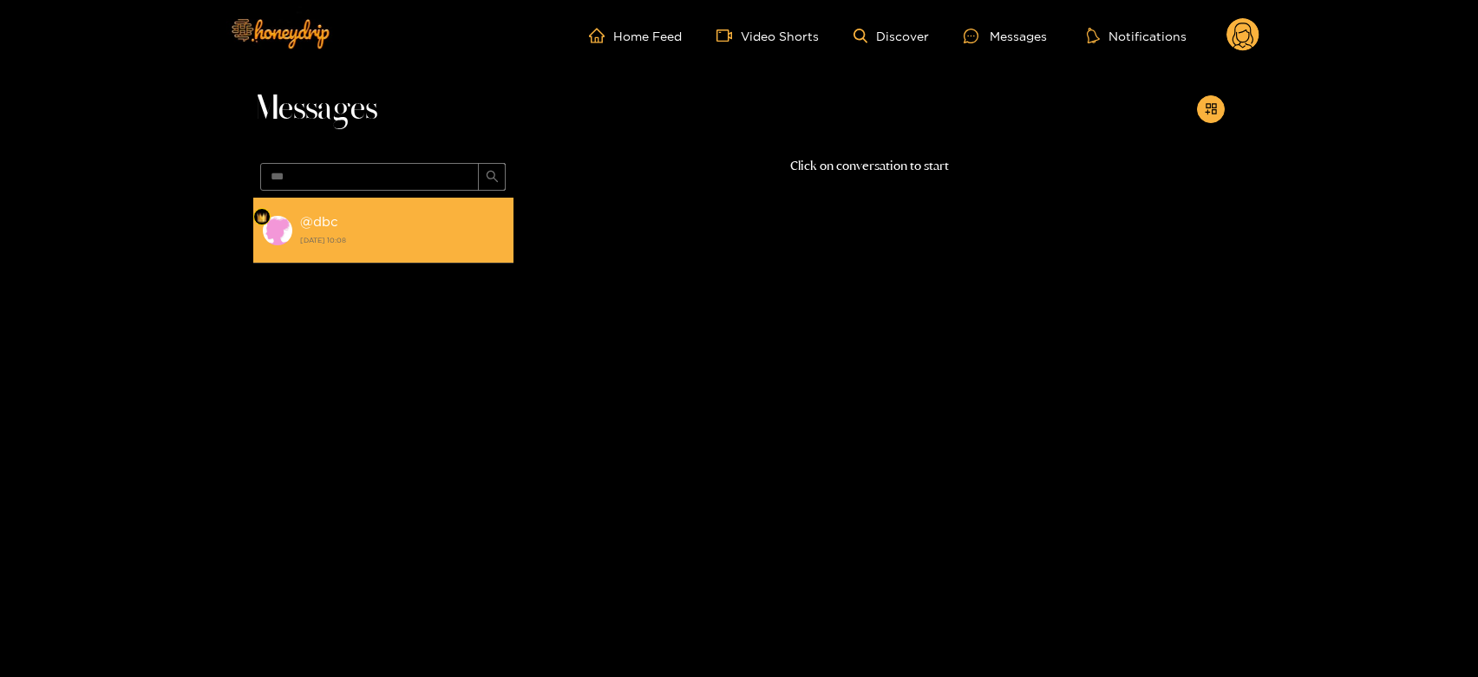
click at [402, 253] on li "@ dbc [DATE] 10:08" at bounding box center [383, 231] width 260 height 66
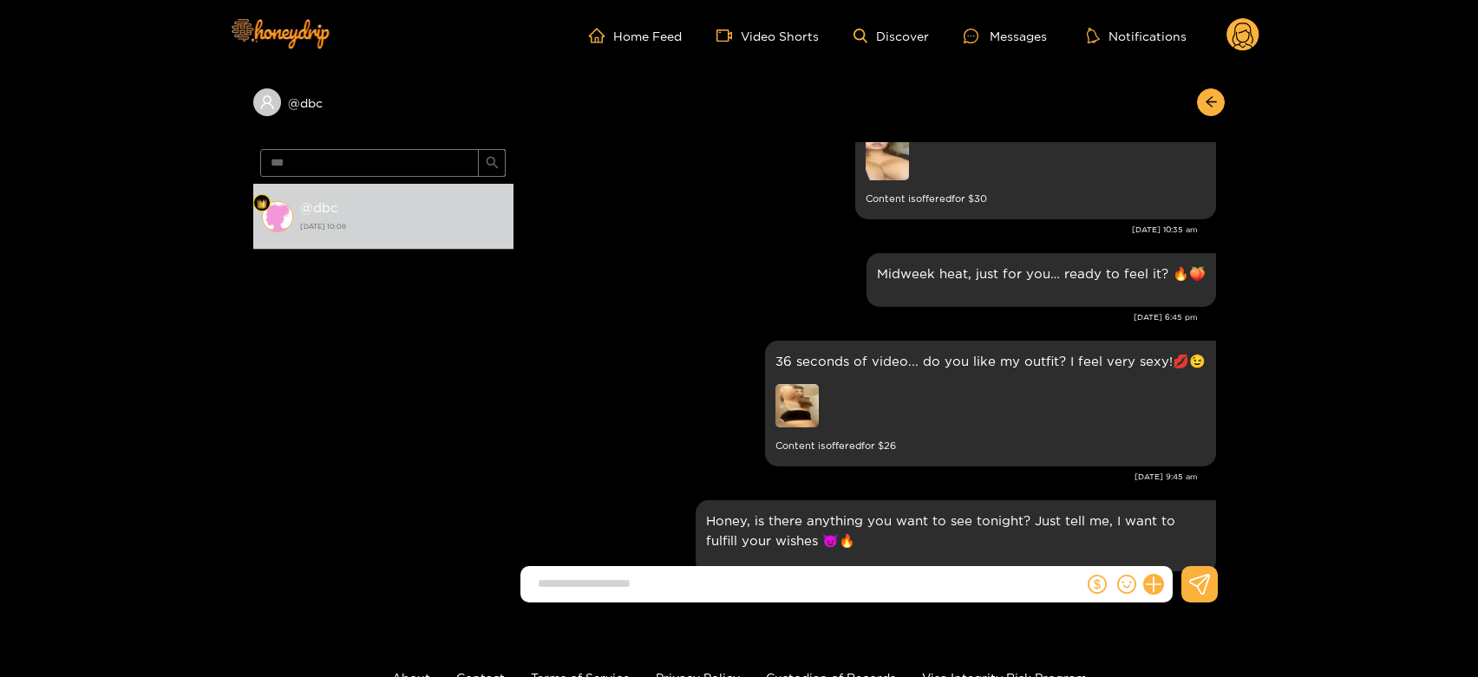
scroll to position [1626, 0]
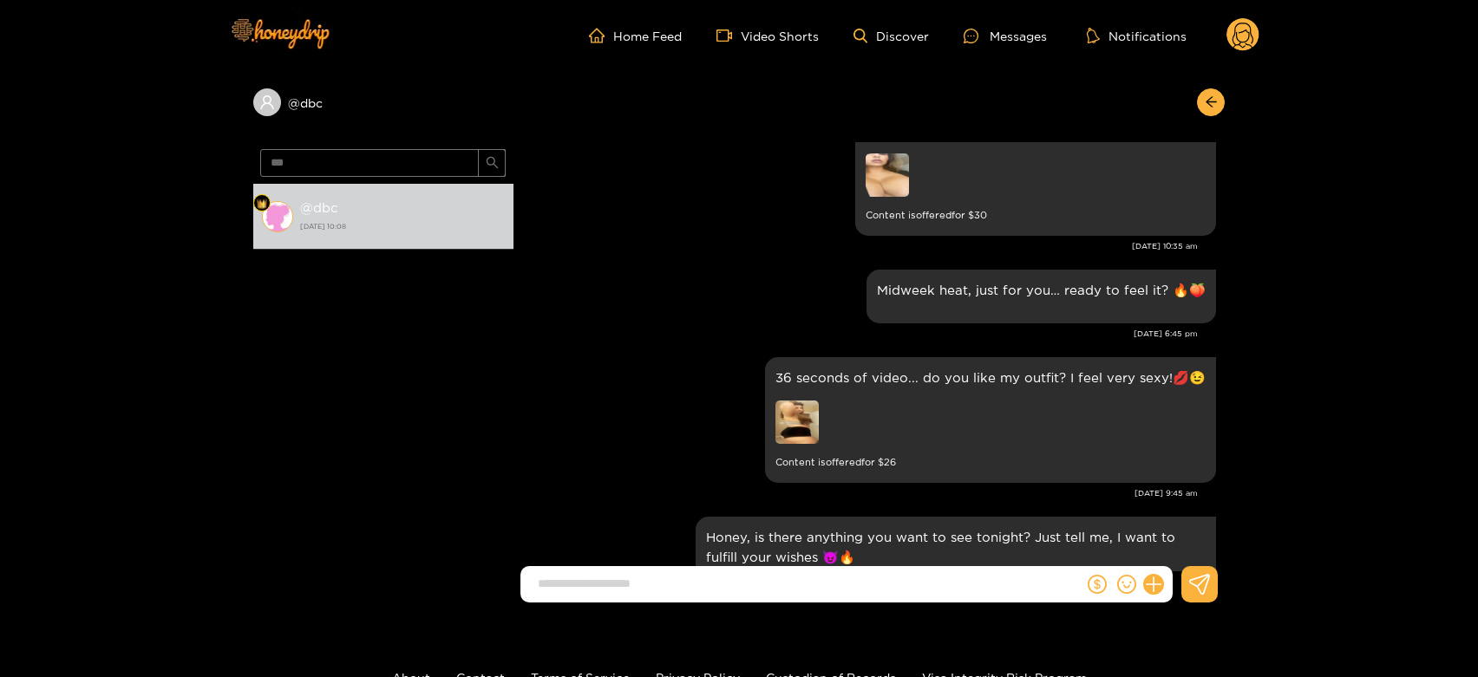
click at [1246, 26] on circle at bounding box center [1243, 34] width 33 height 33
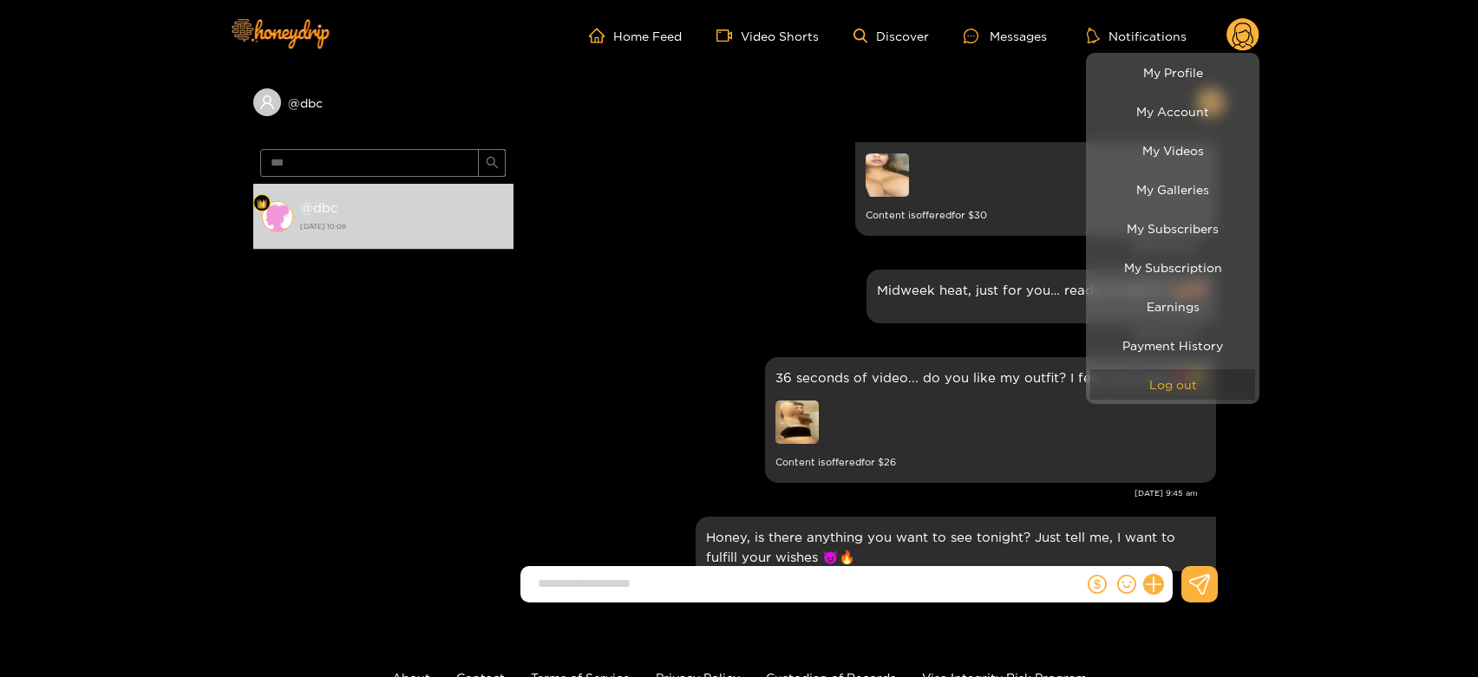
click at [1144, 396] on button "Log out" at bounding box center [1172, 385] width 165 height 30
